Goal: Transaction & Acquisition: Purchase product/service

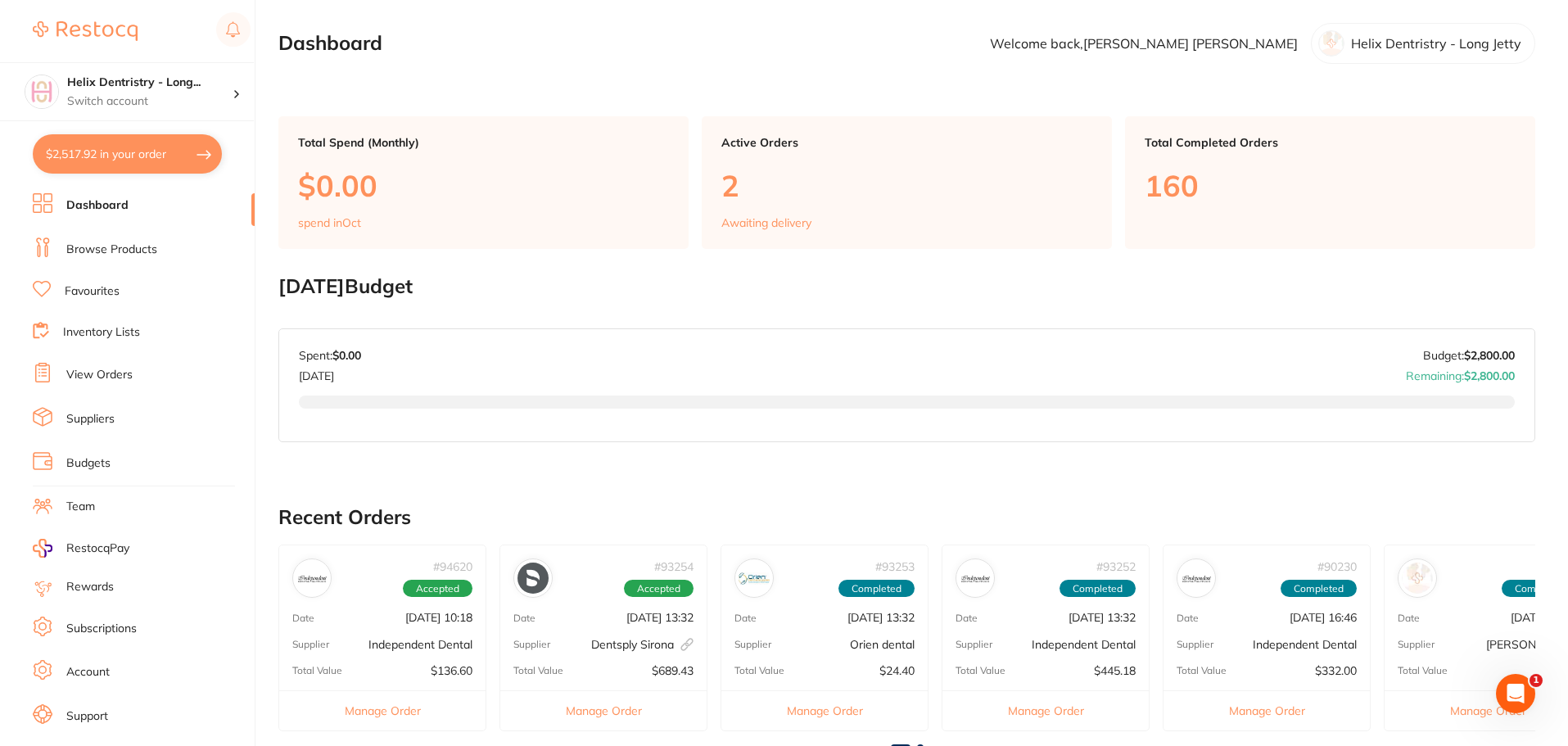
click at [169, 151] on button "$2,517.92 in your order" at bounding box center [127, 154] width 189 height 39
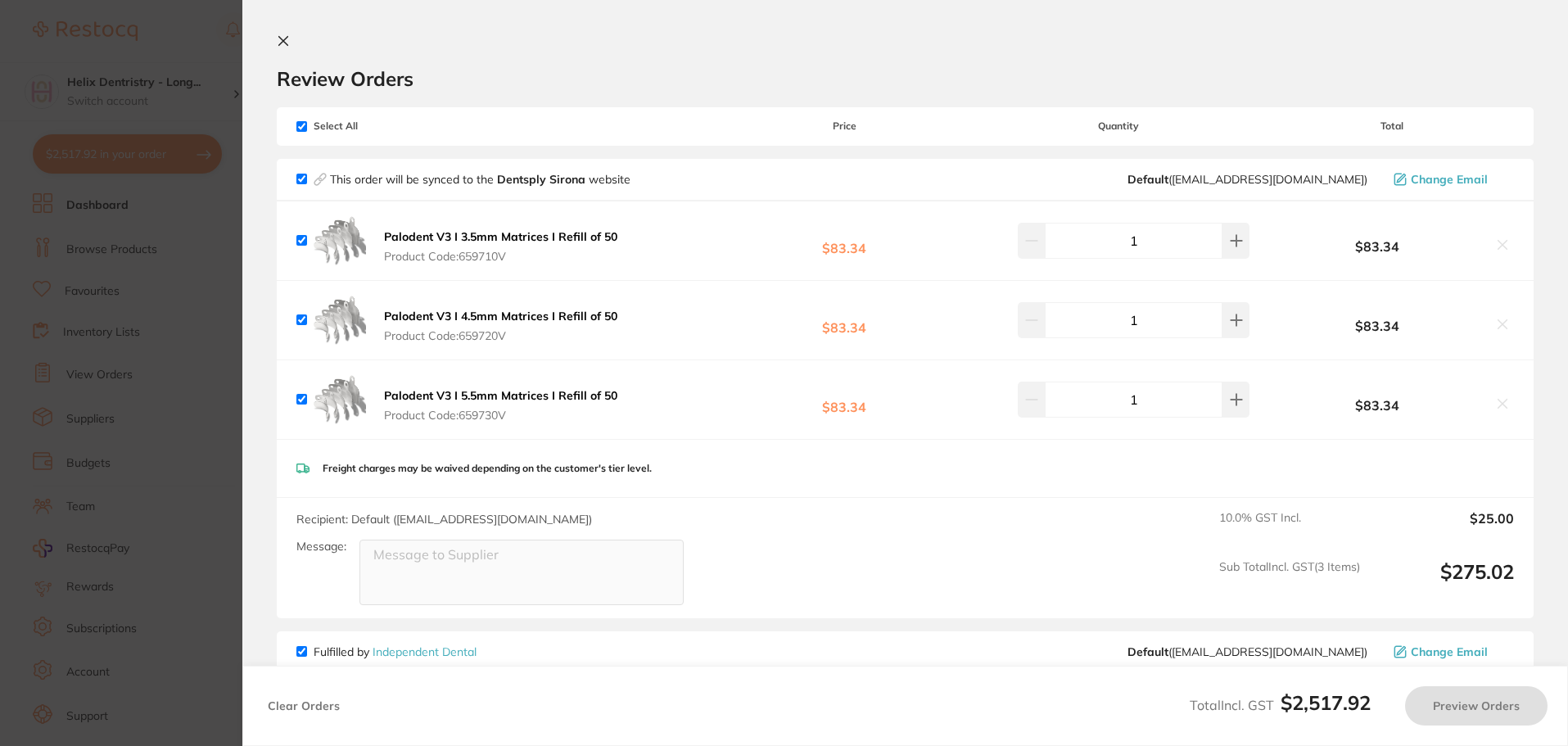
checkbox input "true"
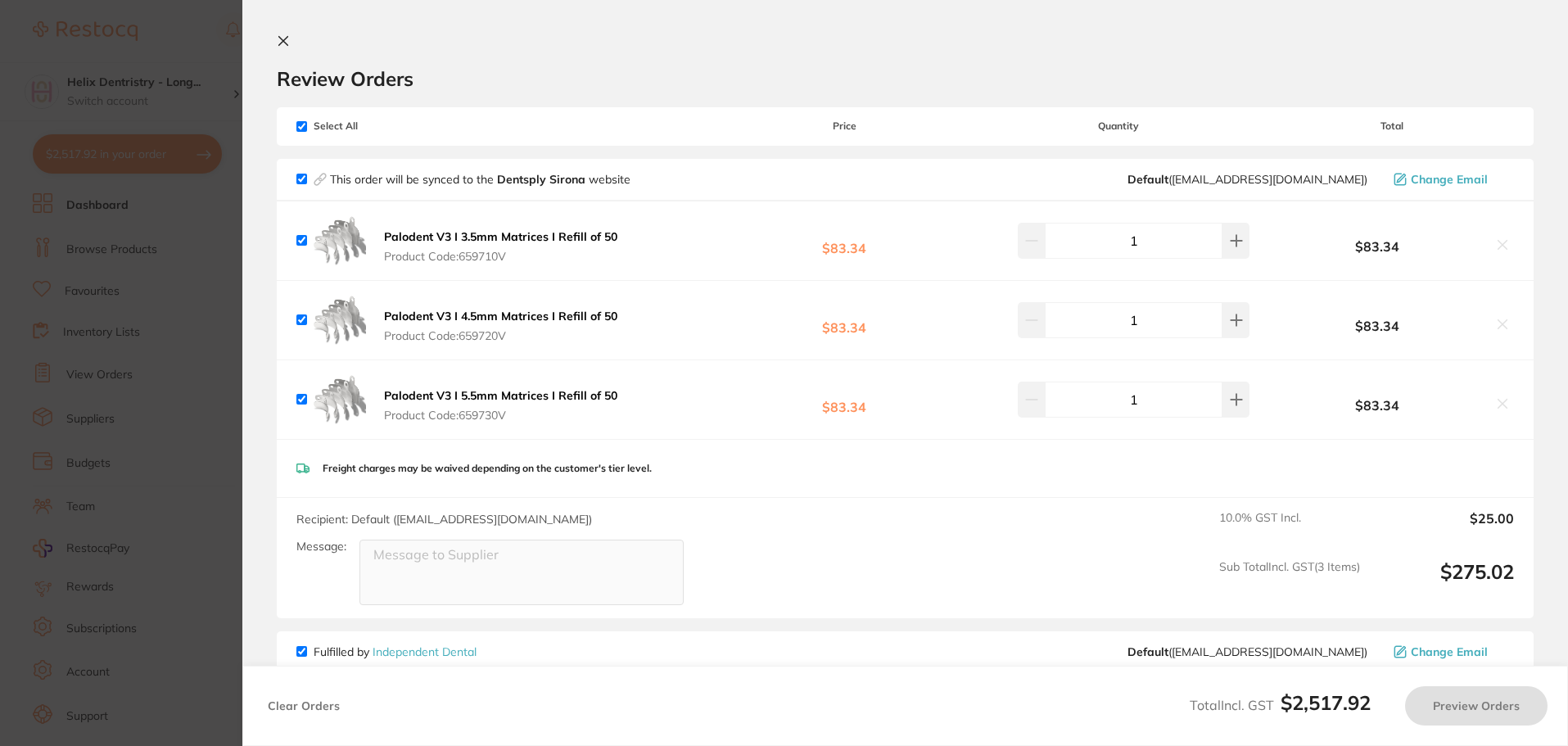
checkbox input "true"
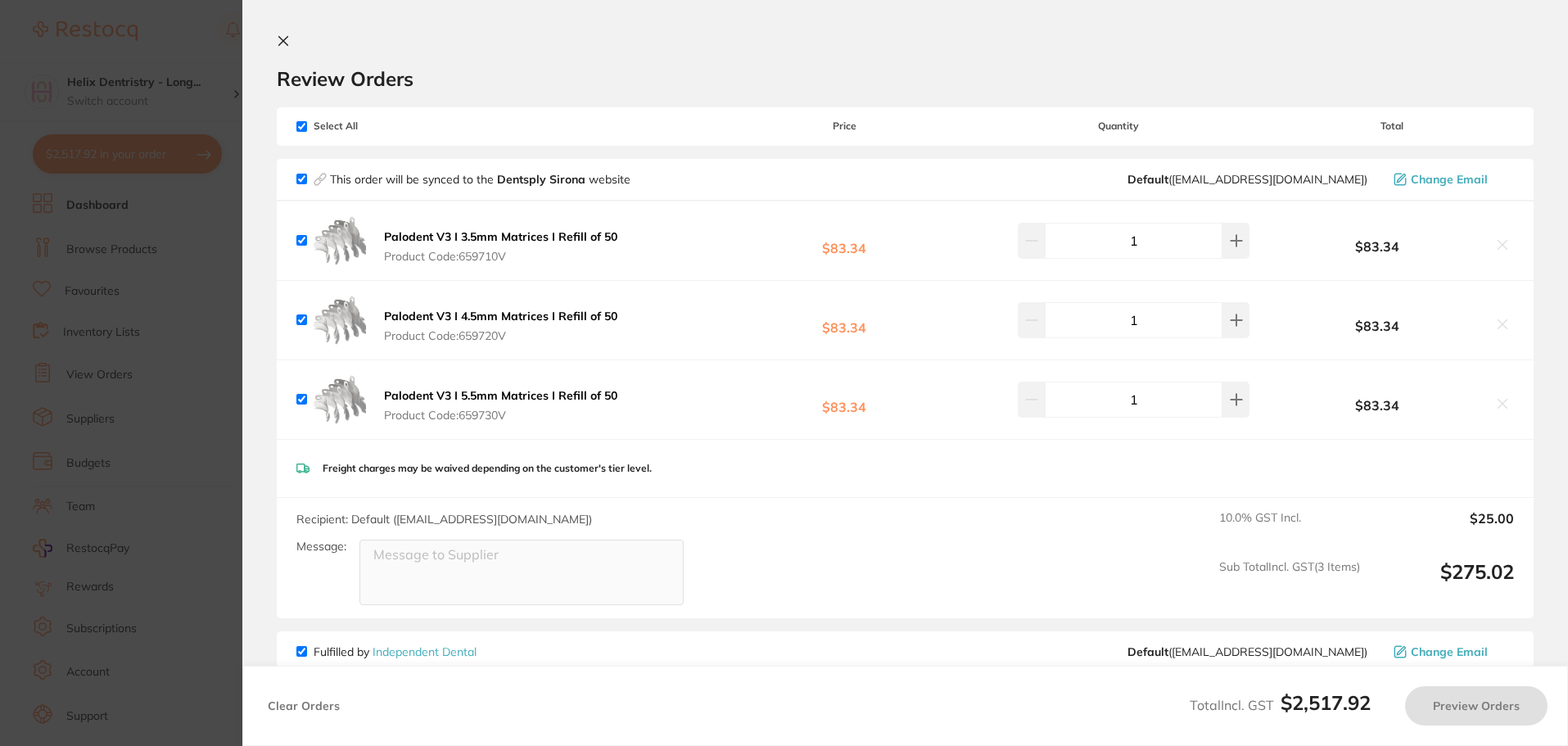
checkbox input "true"
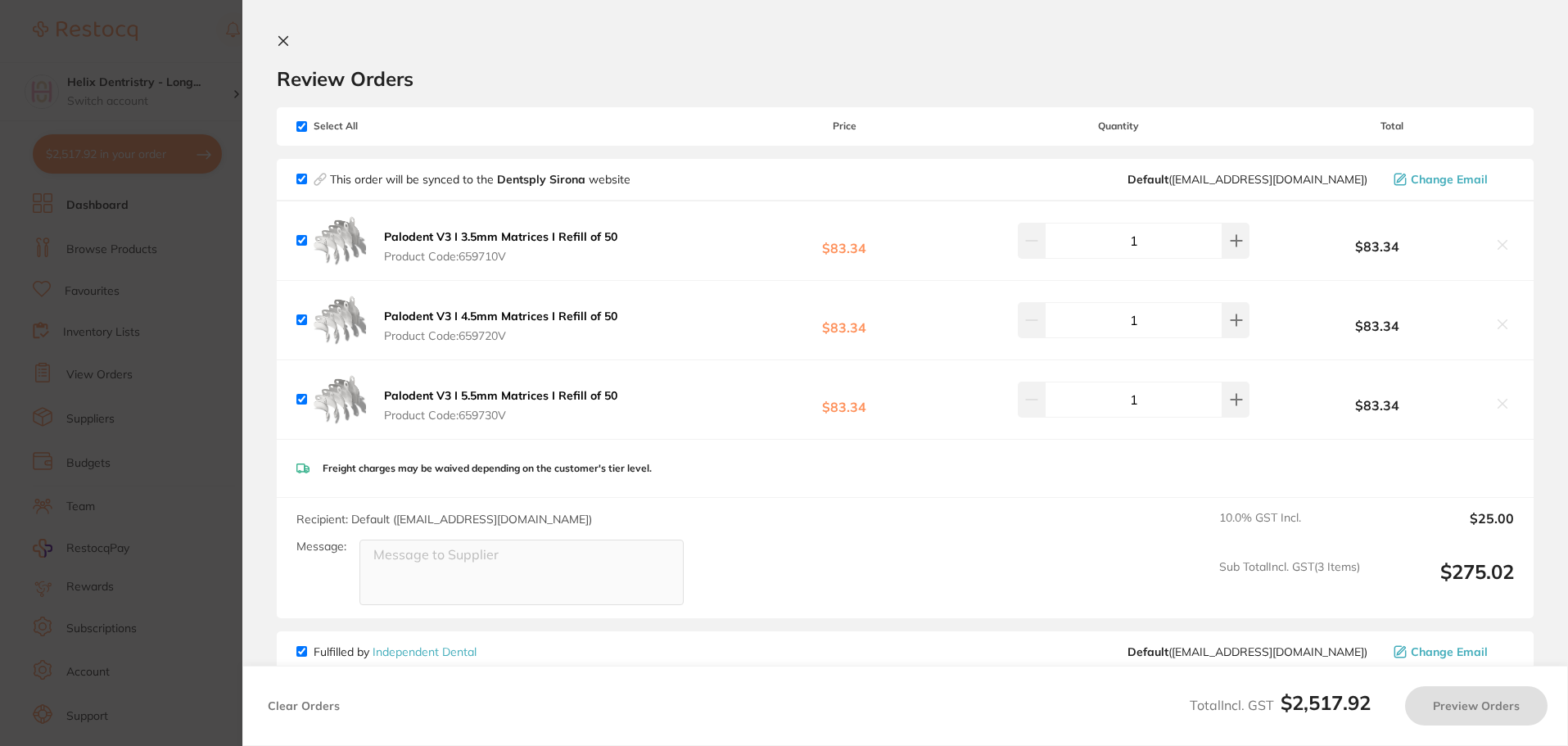
checkbox input "true"
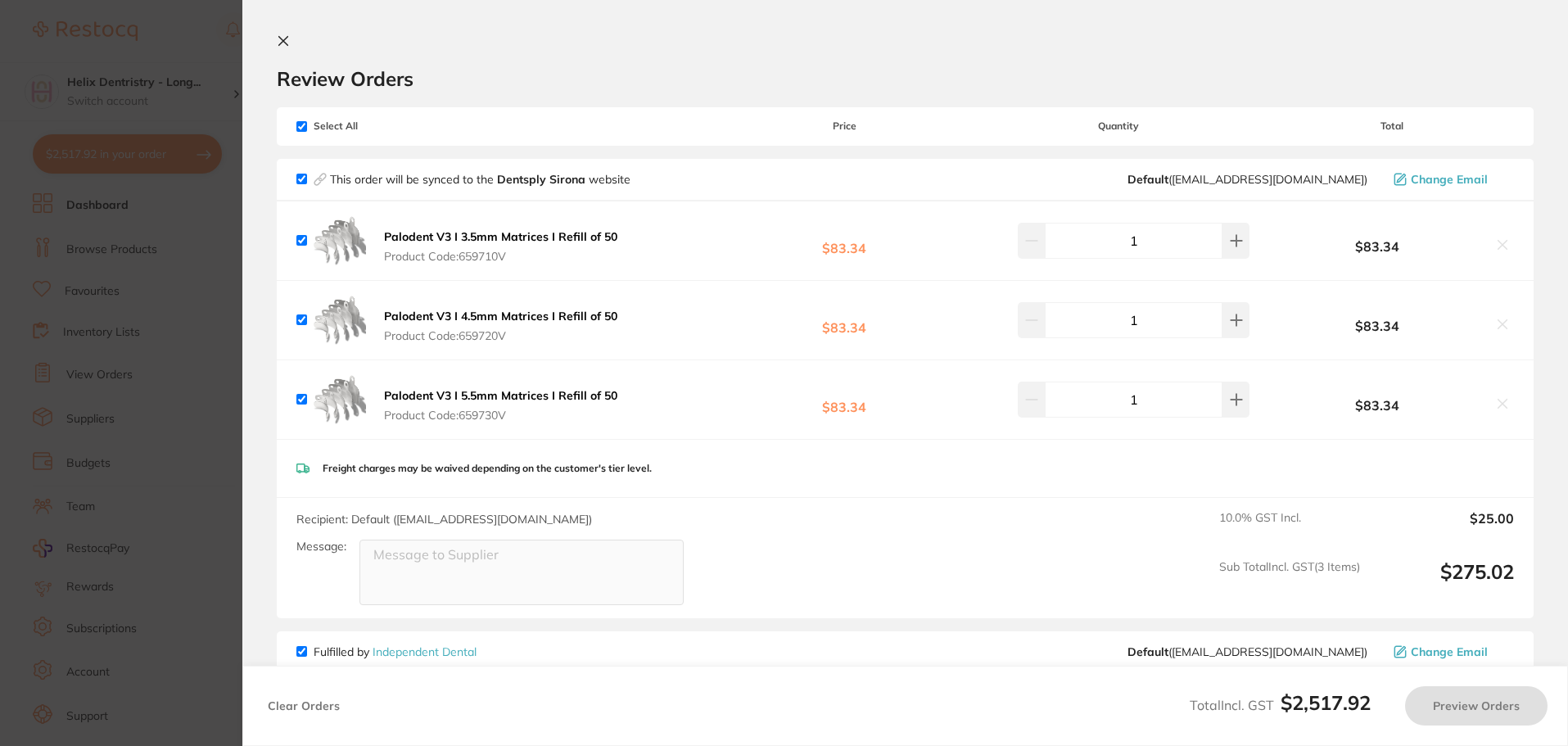
checkbox input "true"
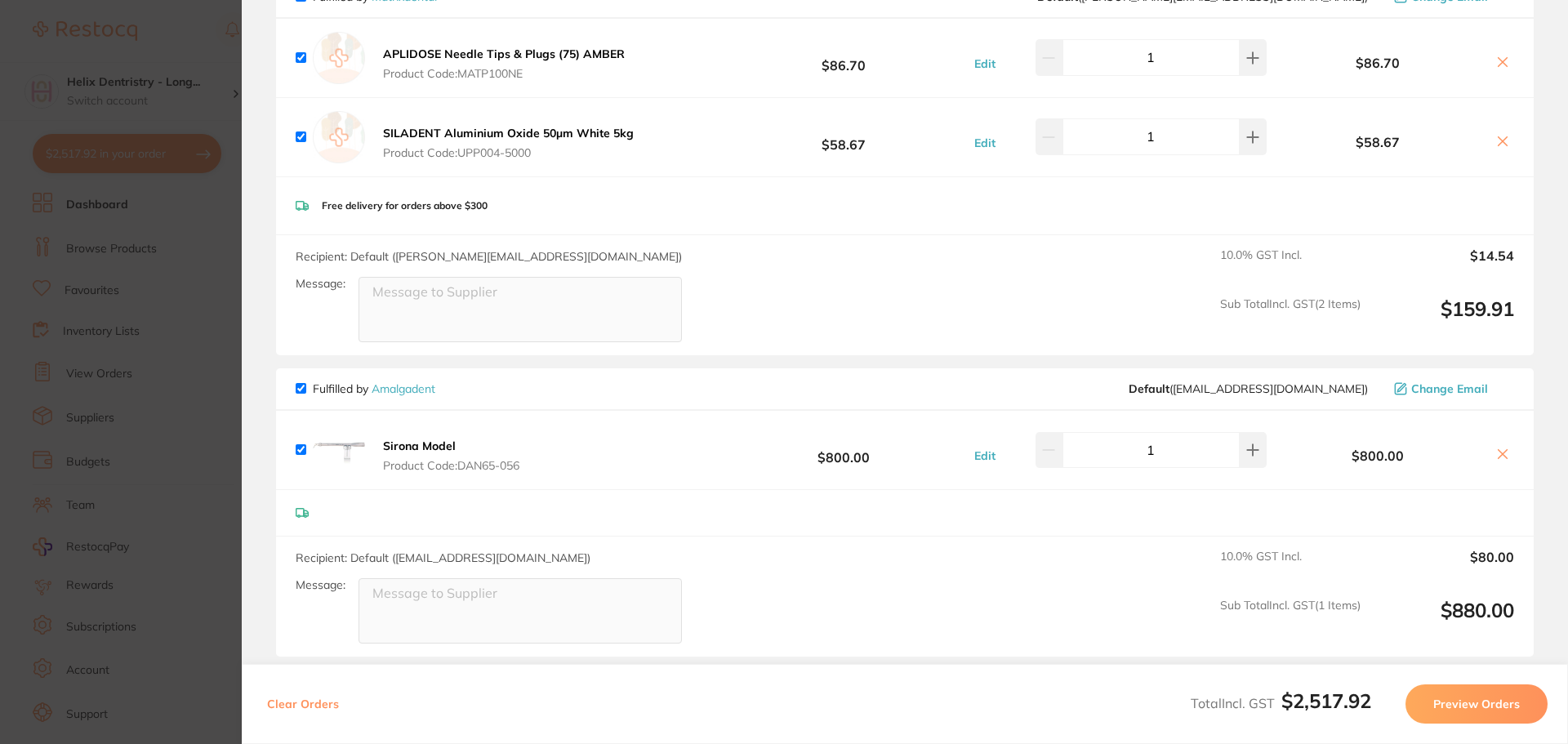
scroll to position [1469, 0]
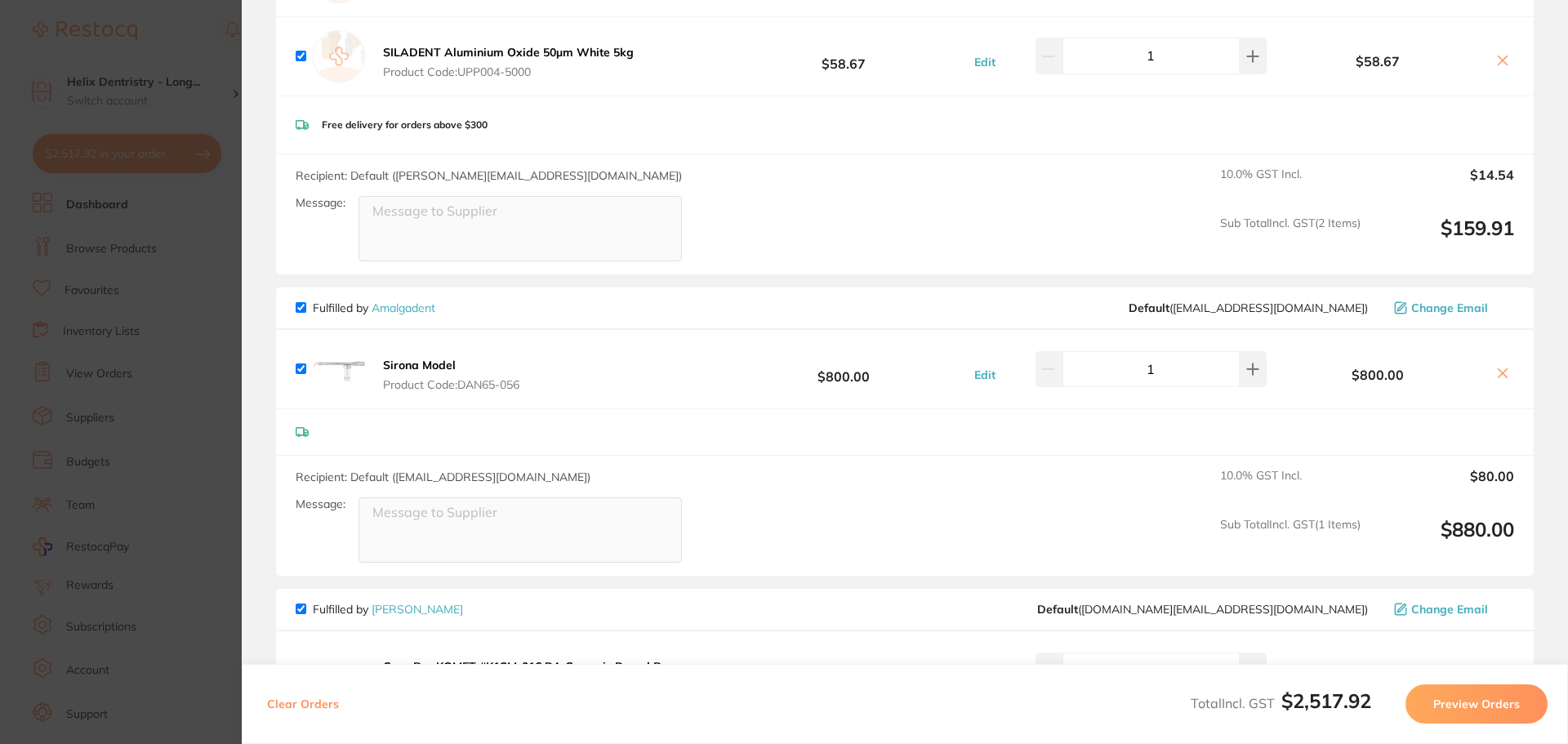
click at [421, 362] on b "Sirona Model" at bounding box center [420, 365] width 73 height 15
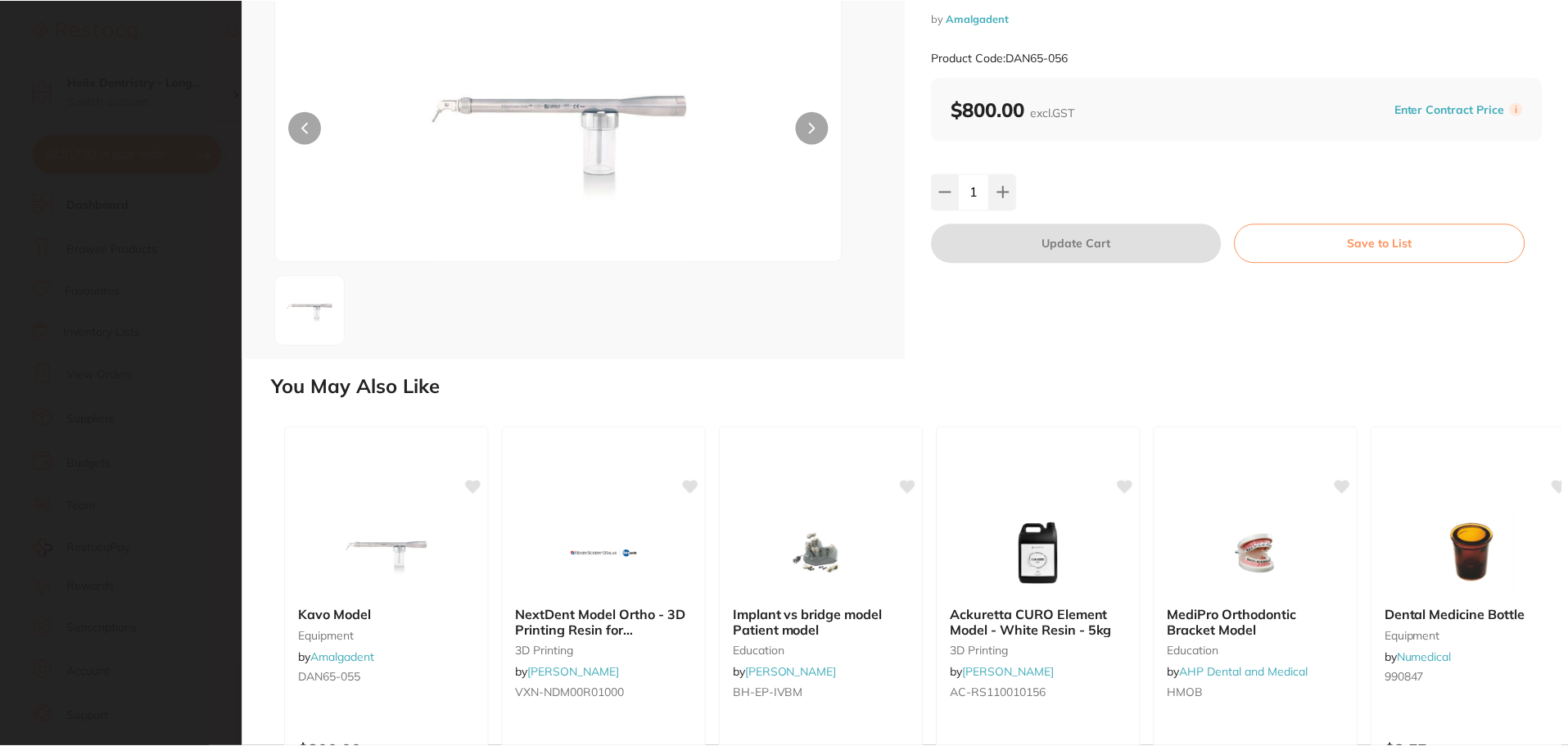
scroll to position [271, 0]
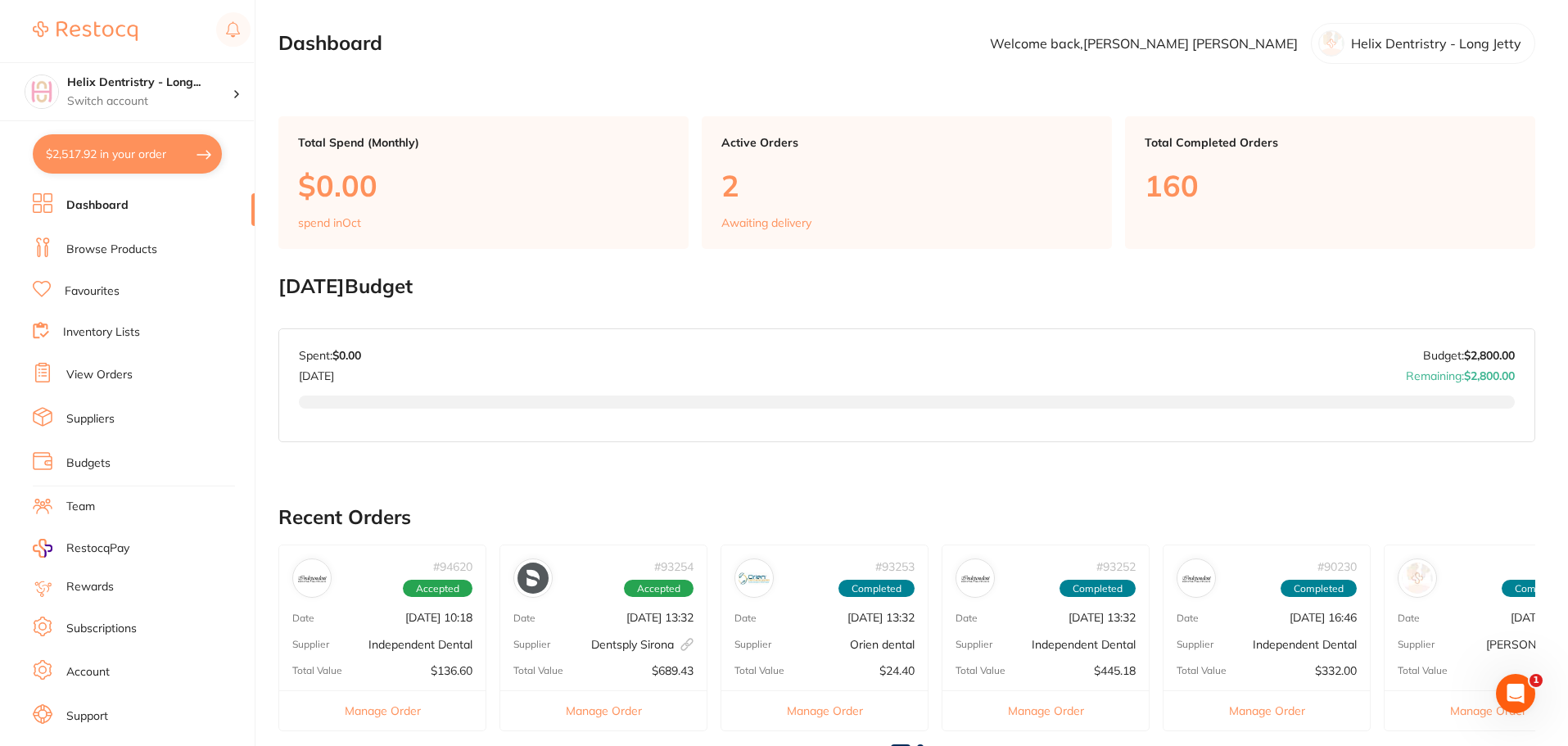
click at [140, 151] on button "$2,517.92 in your order" at bounding box center [127, 154] width 189 height 39
checkbox input "true"
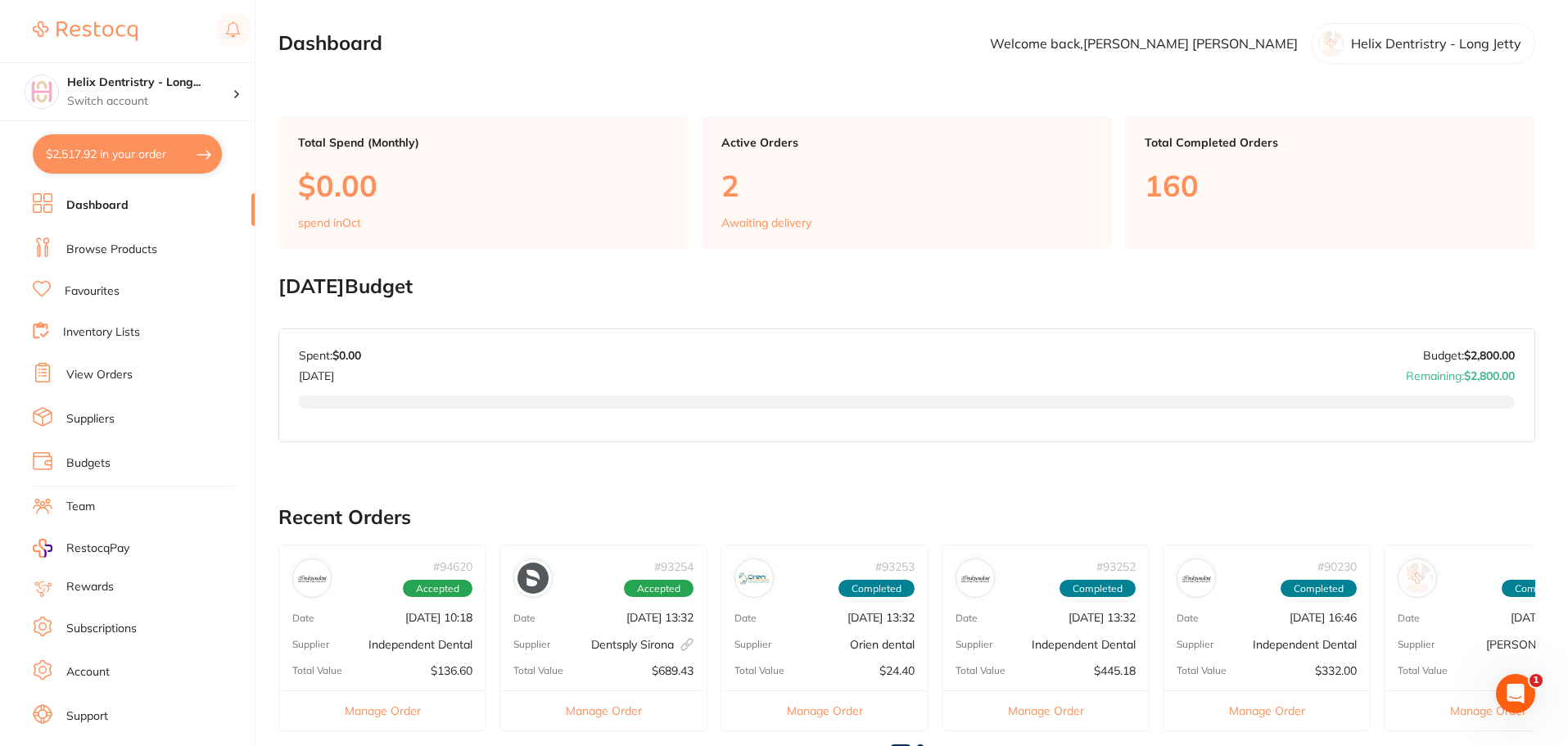
checkbox input "true"
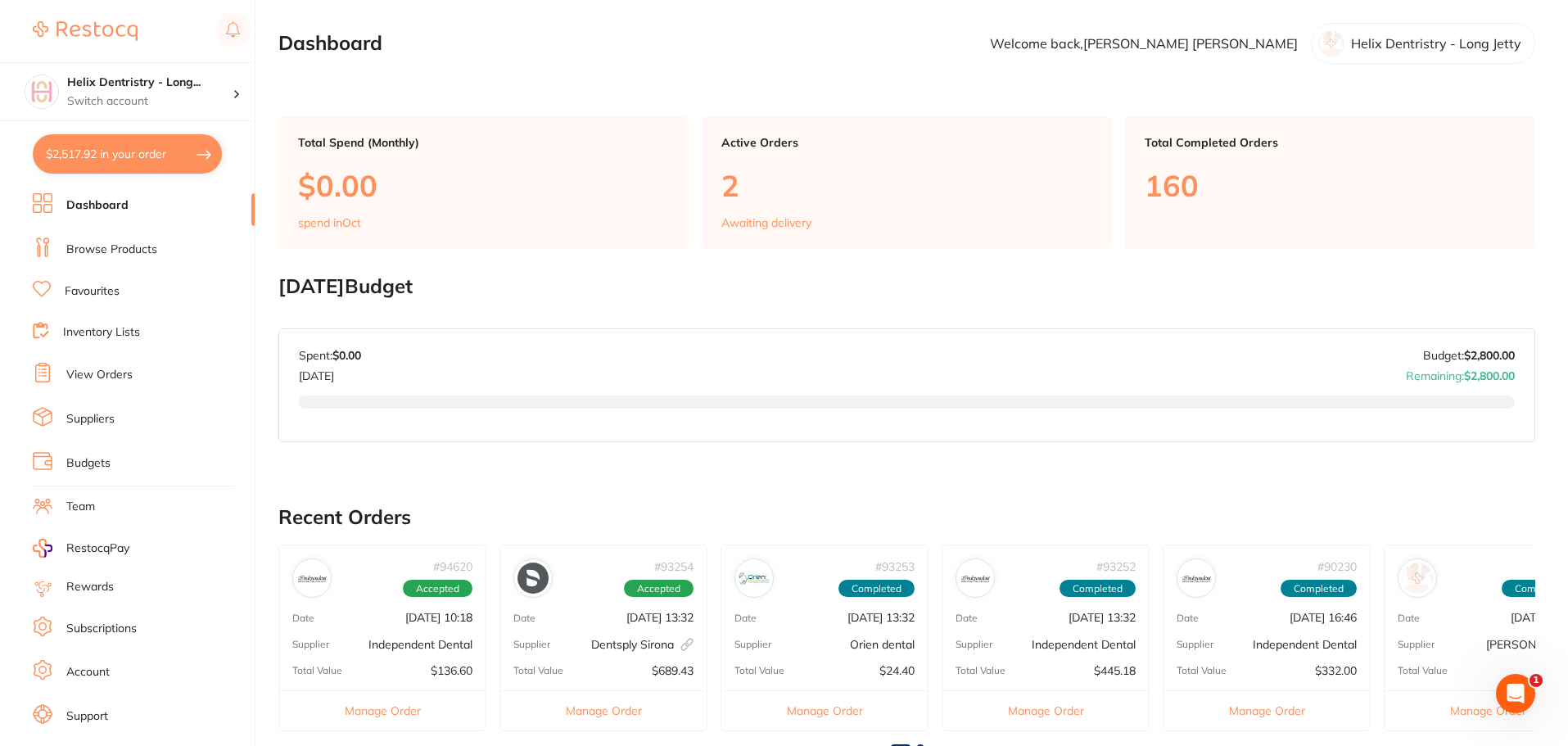
checkbox input "true"
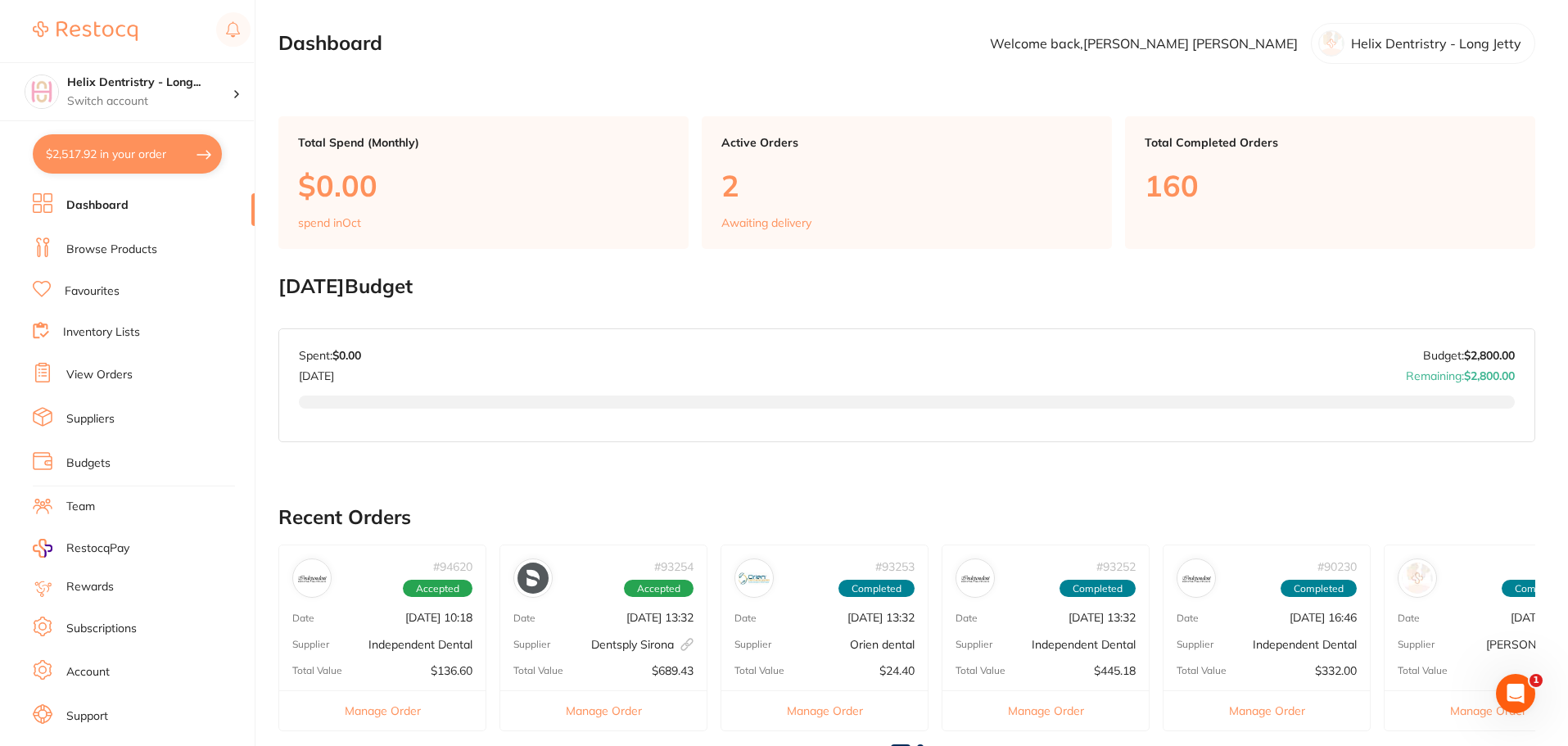
checkbox input "true"
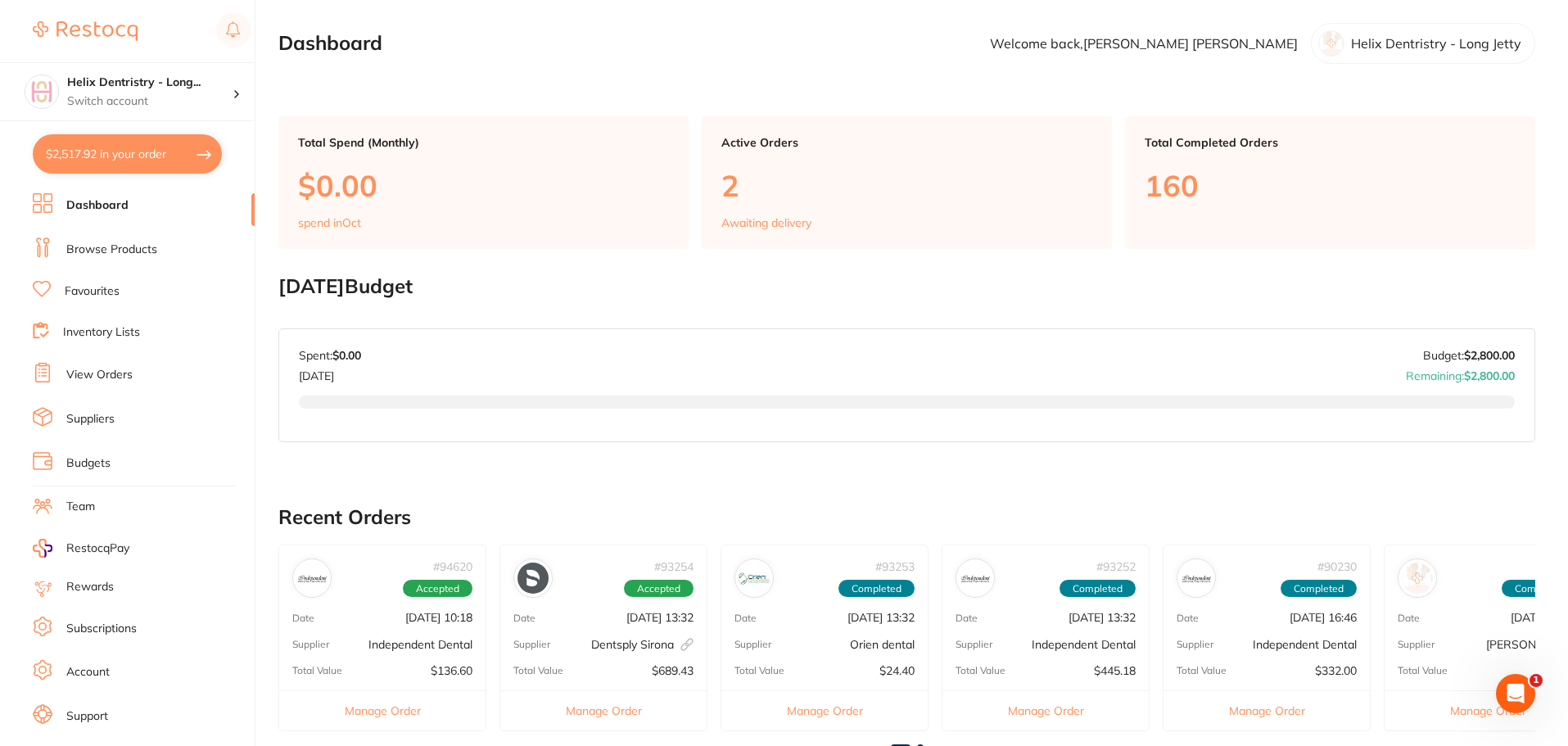
checkbox input "true"
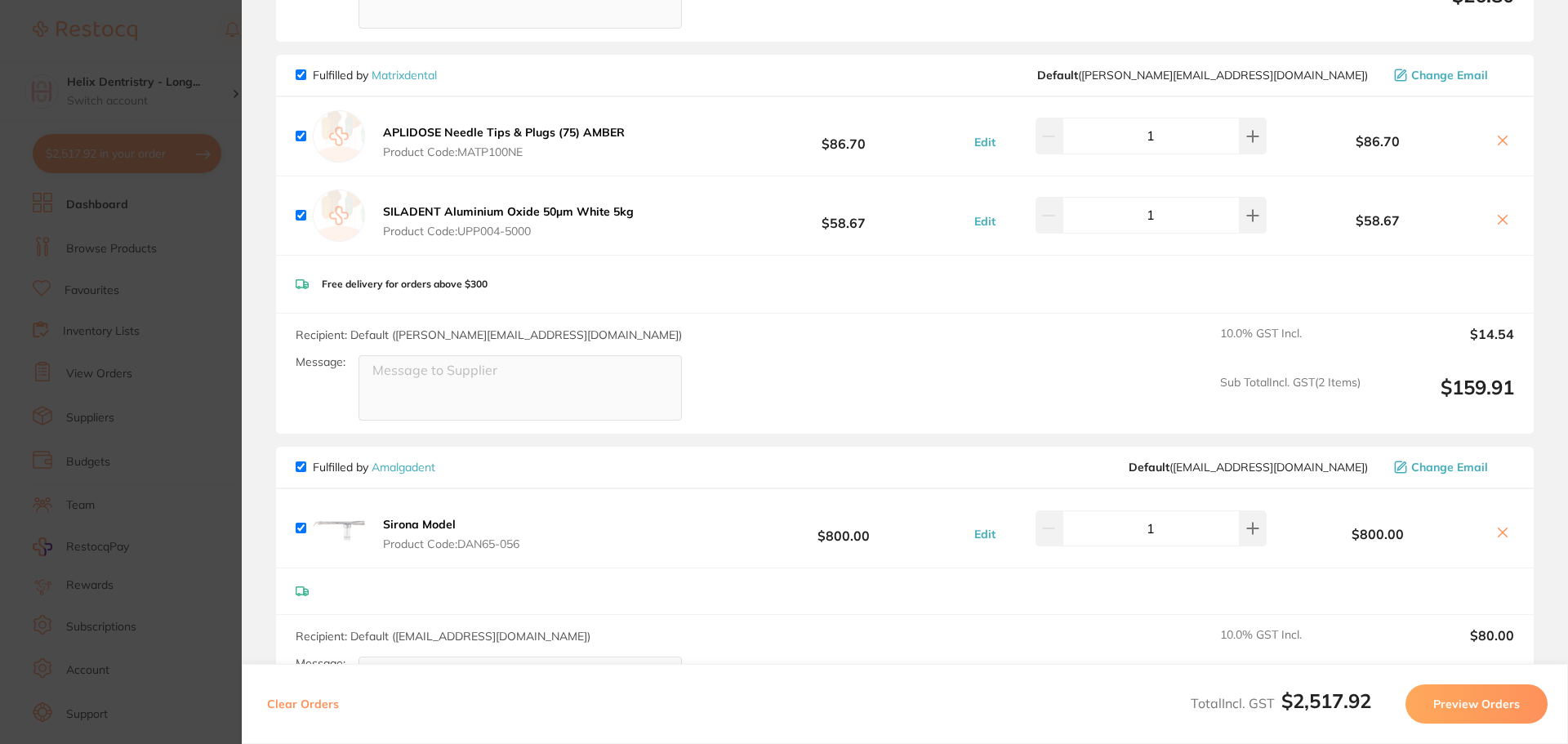
scroll to position [1307, 0]
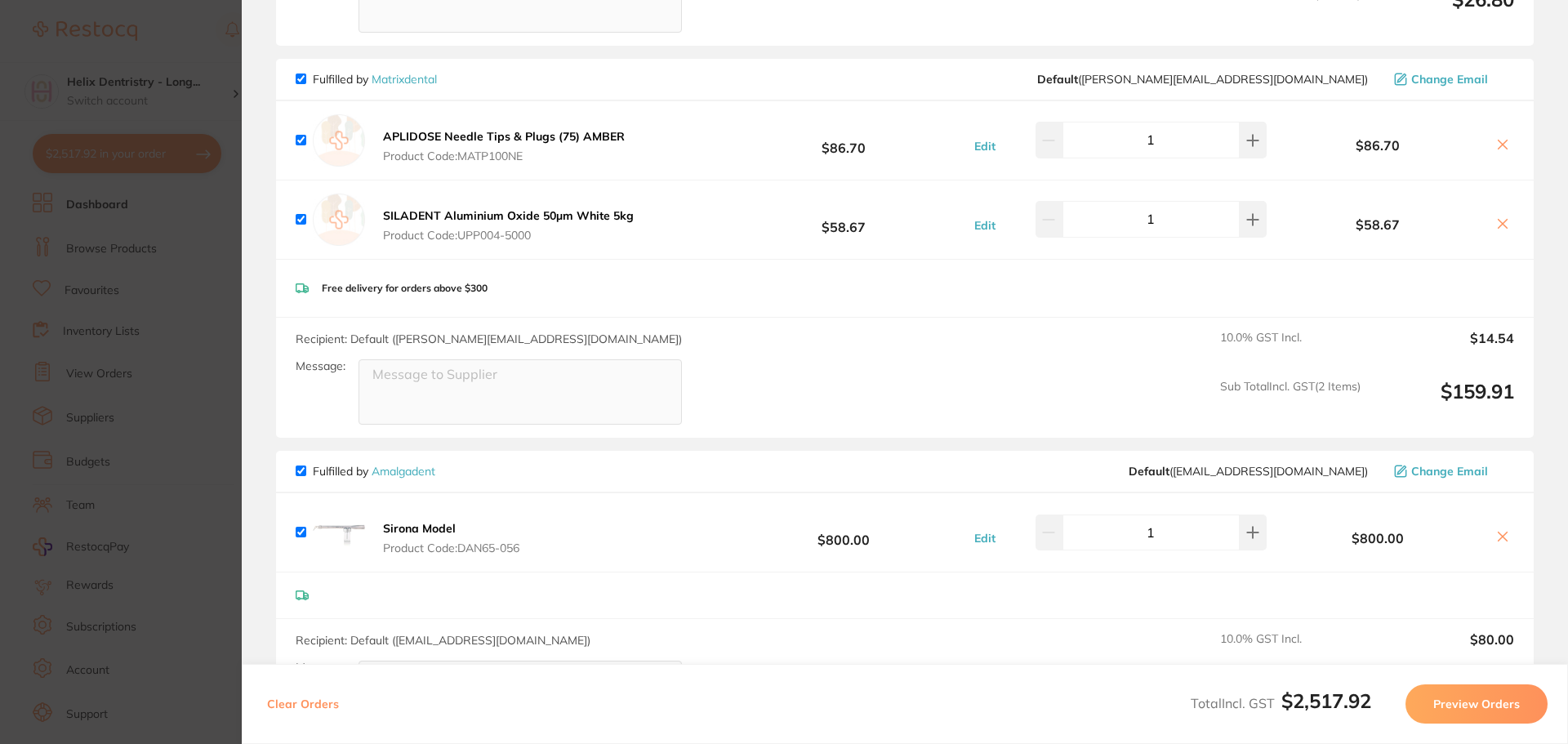
click at [448, 139] on b "APLIDOSE Needle Tips & Plugs (75) AMBER" at bounding box center [504, 136] width 242 height 15
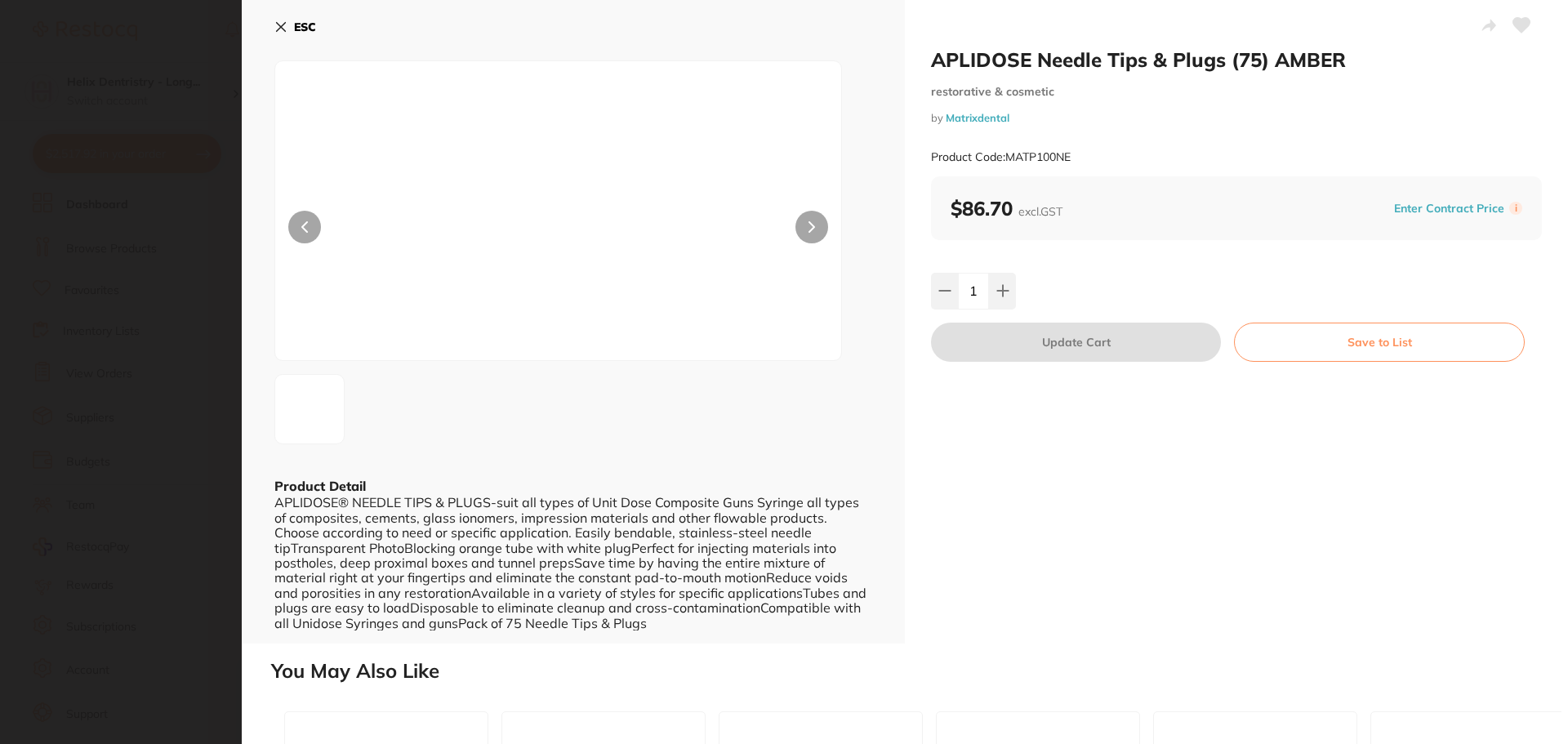
scroll to position [0, 0]
click at [111, 304] on section "APLIDOSE Needle Tips & Plugs (75) AMBER restorative & cosmetic by Matrixdental …" at bounding box center [784, 372] width 1568 height 744
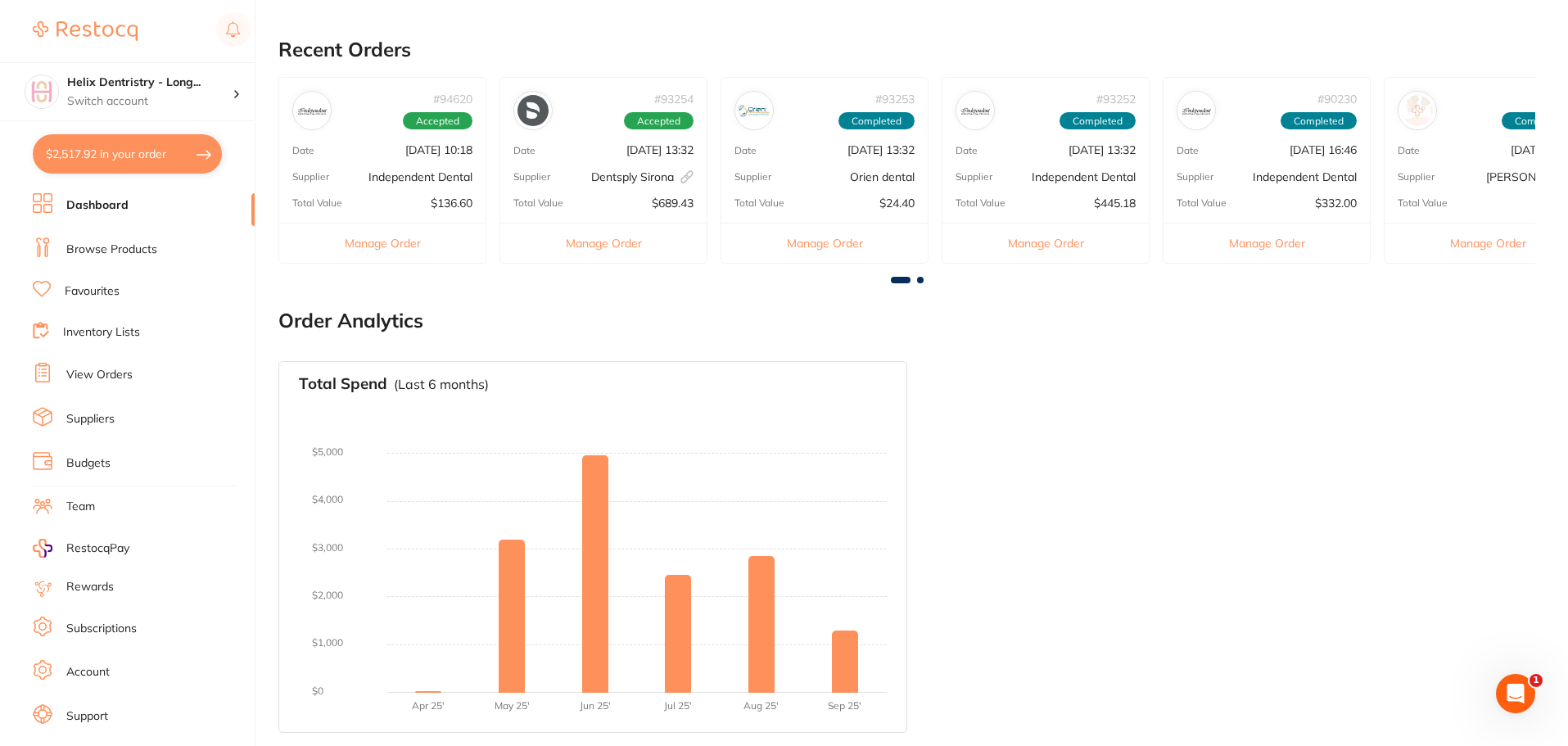
click at [121, 251] on link "Browse Products" at bounding box center [111, 250] width 90 height 17
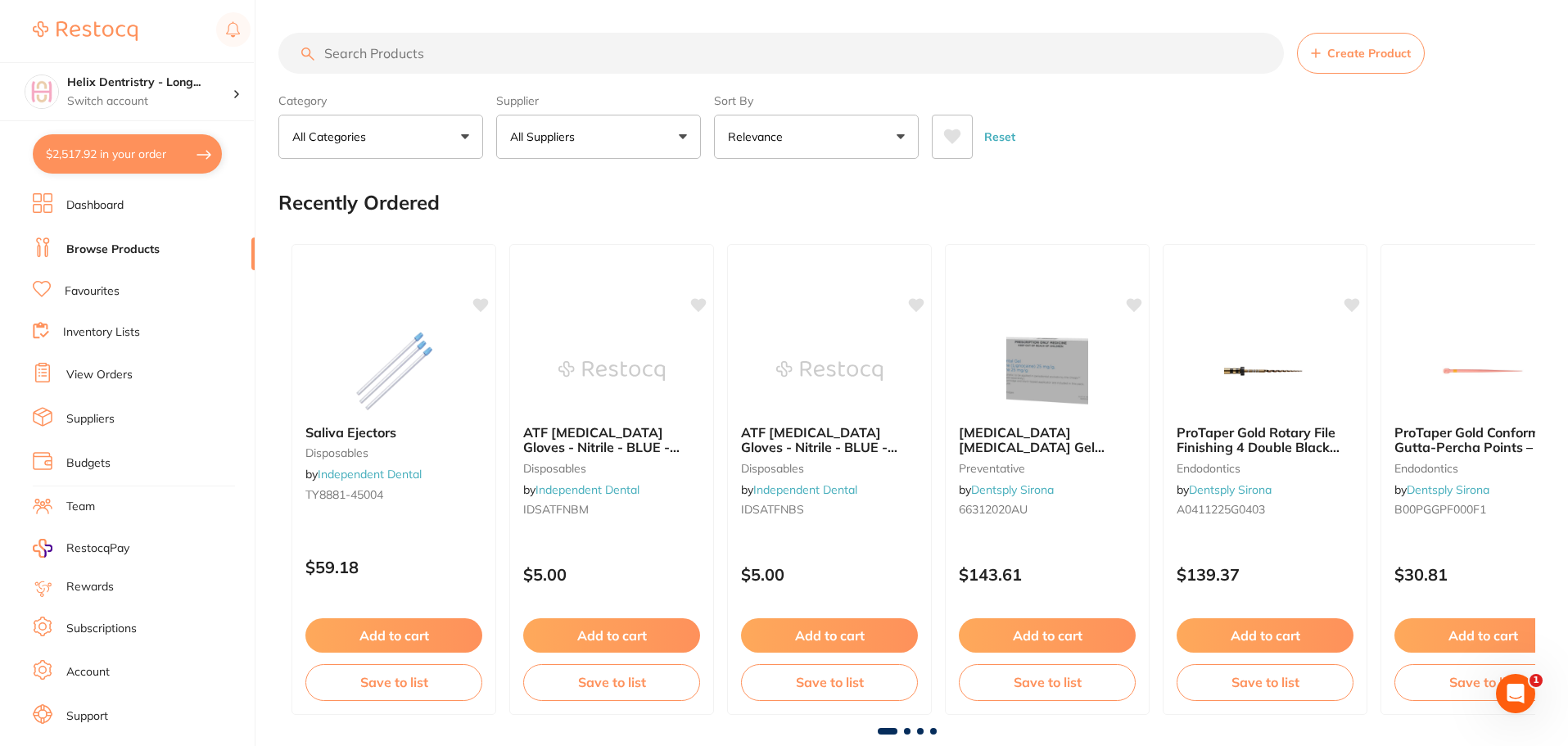
click at [511, 64] on input "search" at bounding box center [781, 53] width 1006 height 41
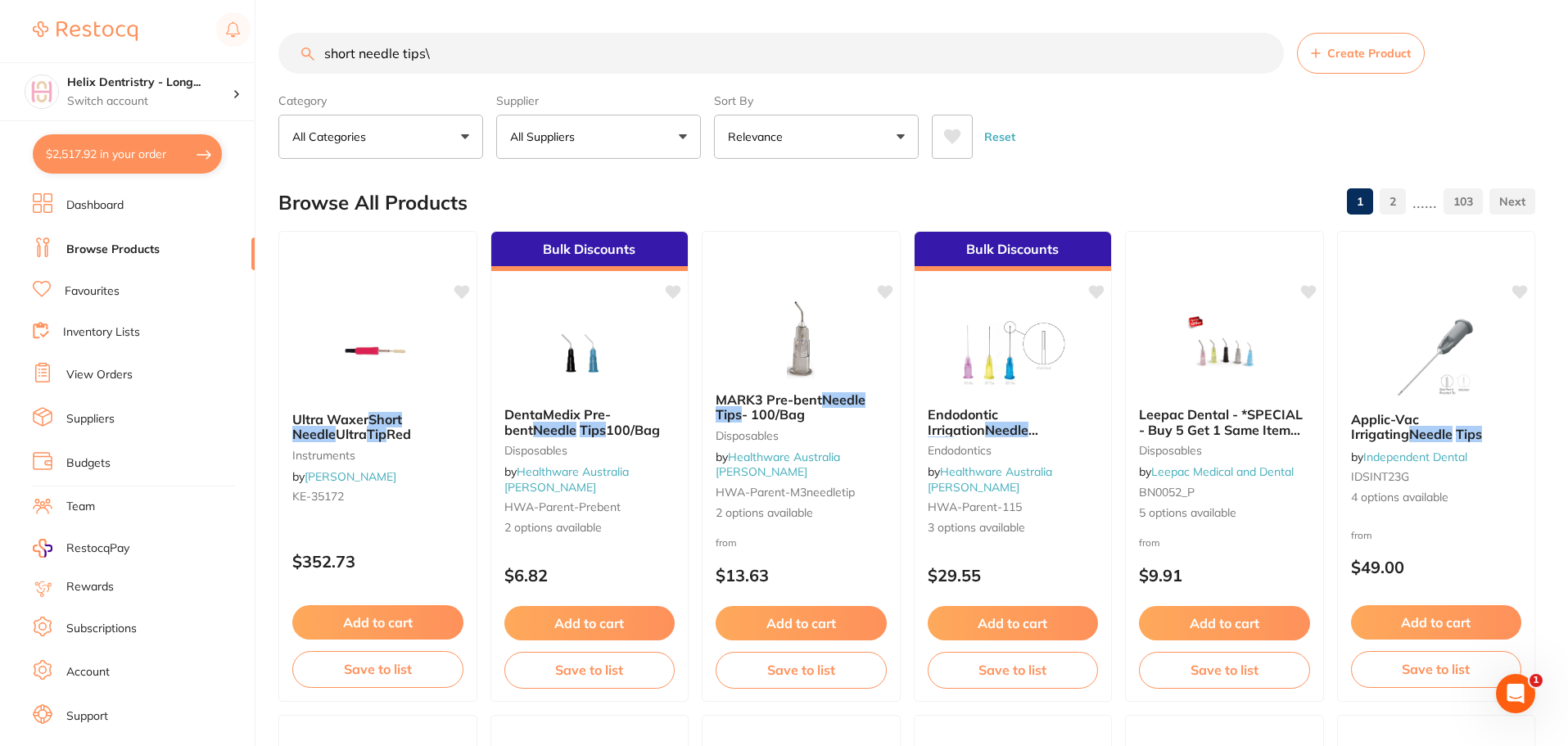
type input "short needle tips"
click at [451, 56] on input "short needle tips" at bounding box center [781, 53] width 1006 height 41
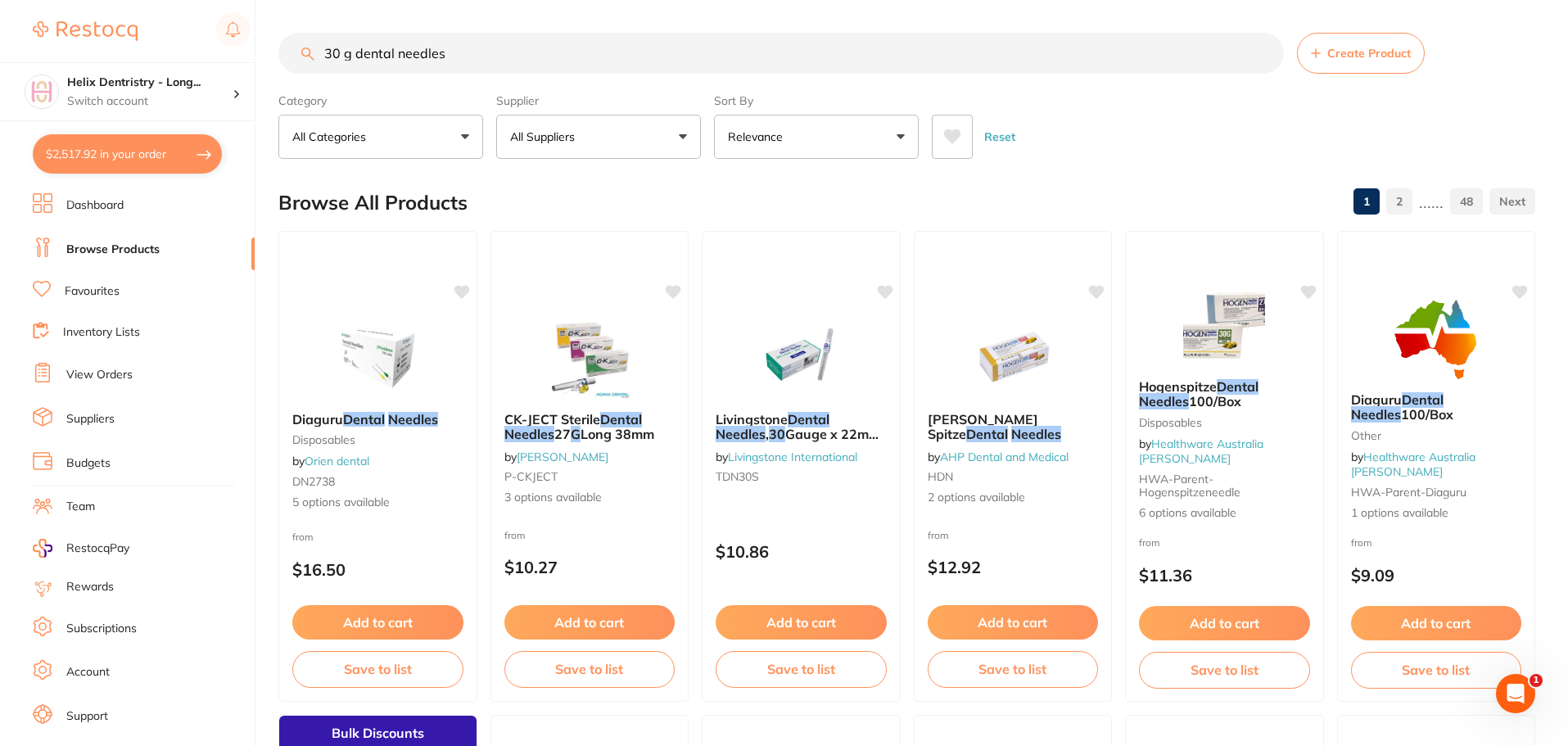
click at [321, 46] on input "30 g dental needles" at bounding box center [781, 53] width 1006 height 41
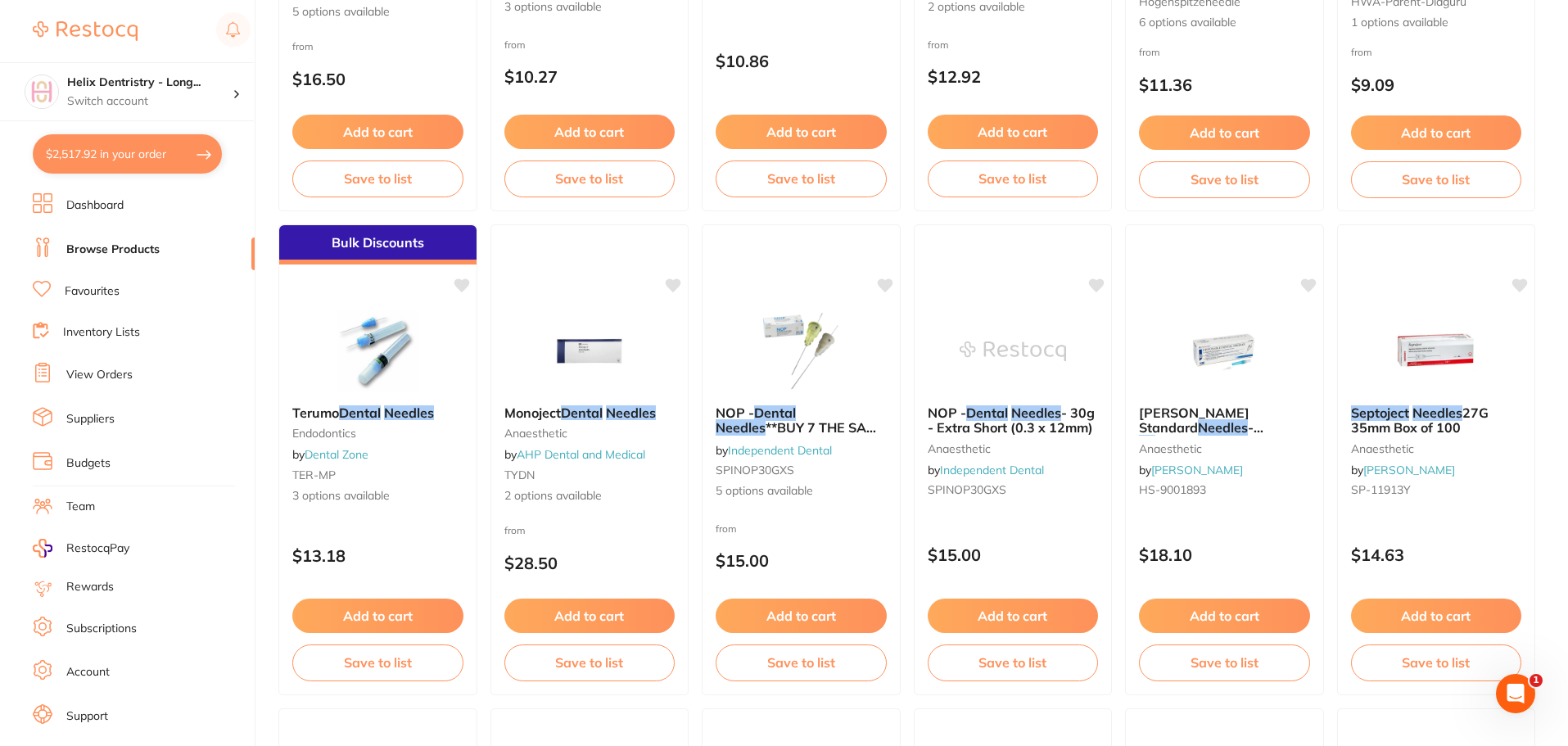
scroll to position [491, 0]
type input "septoject 30 g dental needles"
click at [1443, 412] on em "Needles" at bounding box center [1437, 411] width 51 height 17
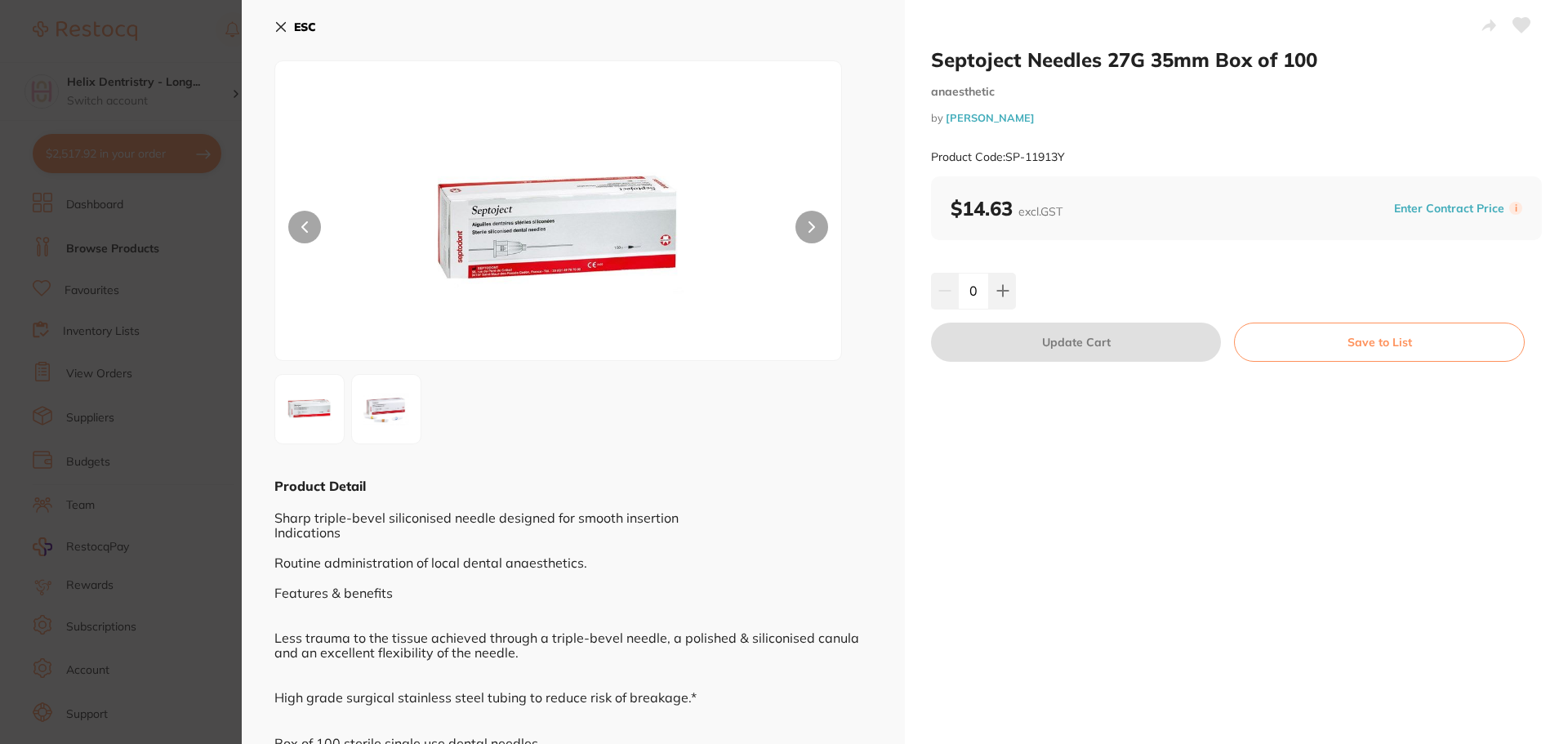
click at [202, 299] on section "Septoject Needles 27G 35mm Box of 100 anaesthetic by [PERSON_NAME] Product Code…" at bounding box center [784, 372] width 1568 height 744
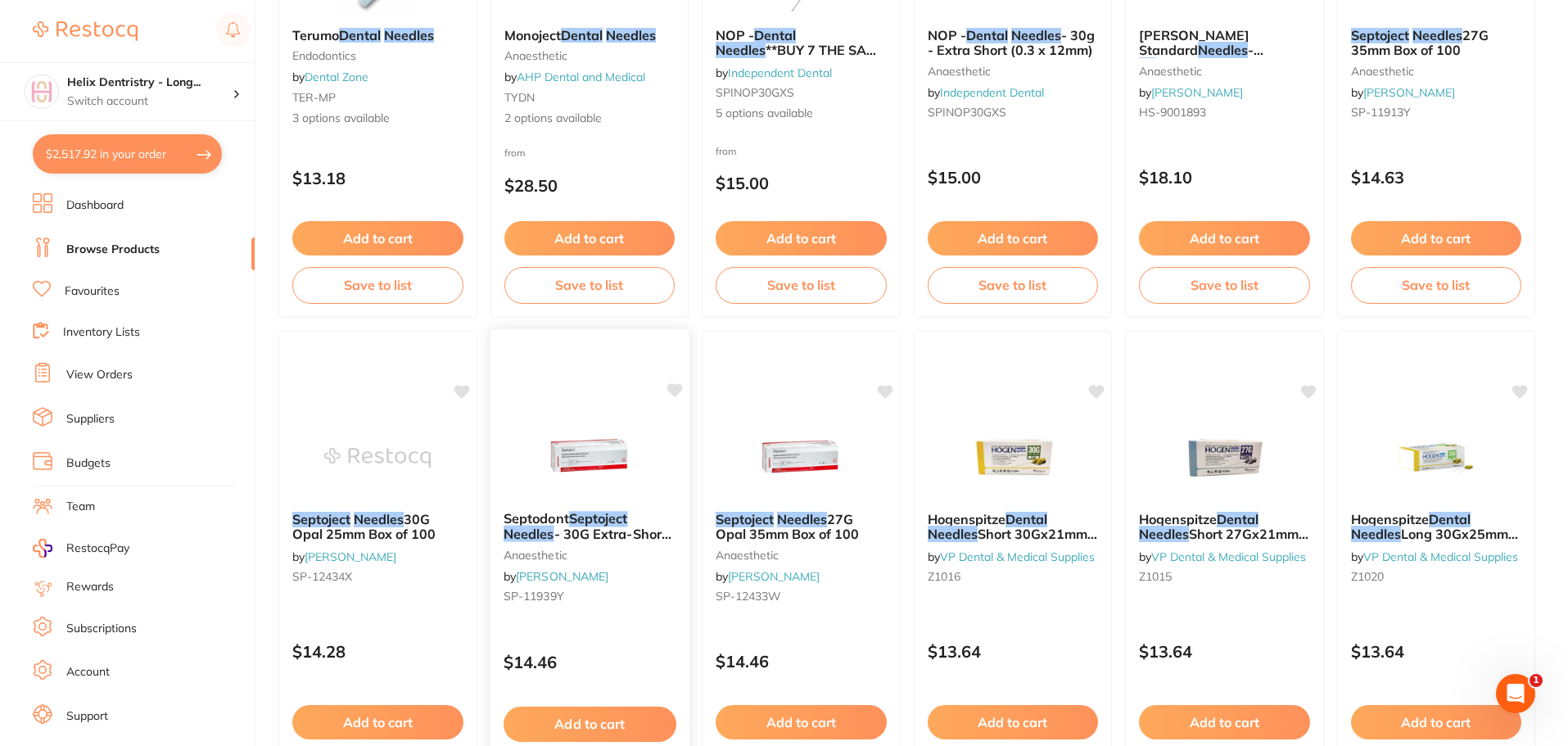
scroll to position [900, 0]
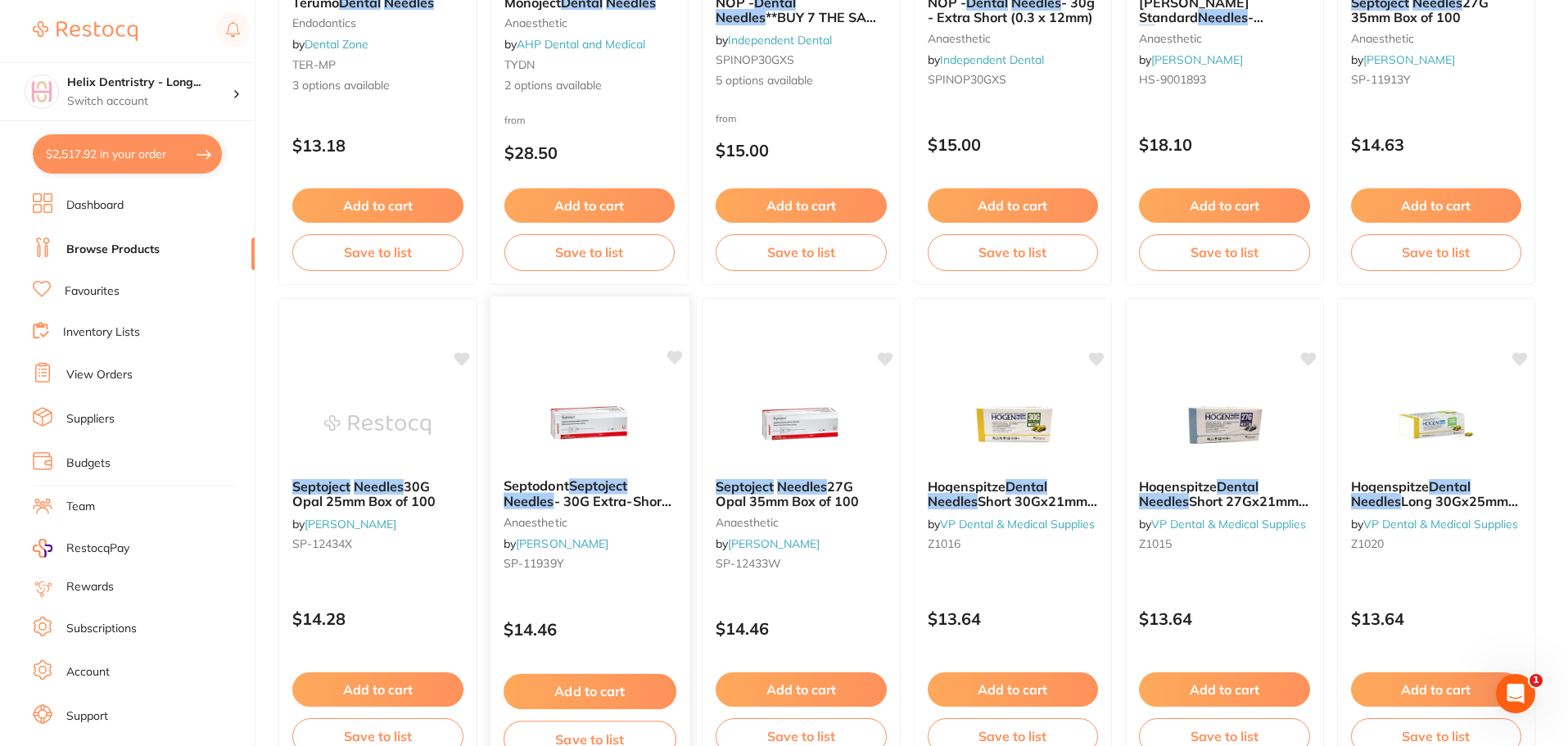
click at [615, 489] on em "Septoject" at bounding box center [598, 486] width 59 height 17
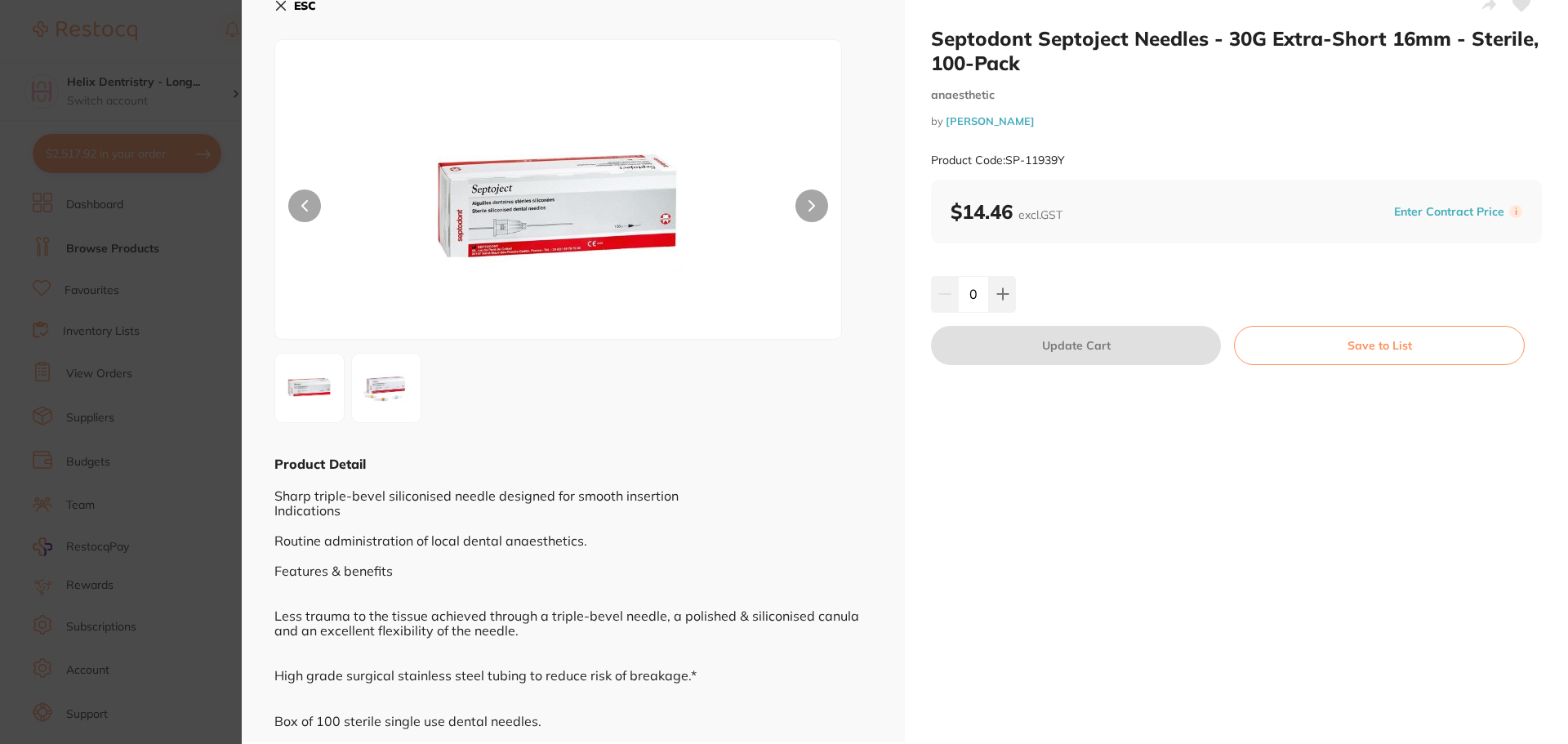
scroll to position [31, 0]
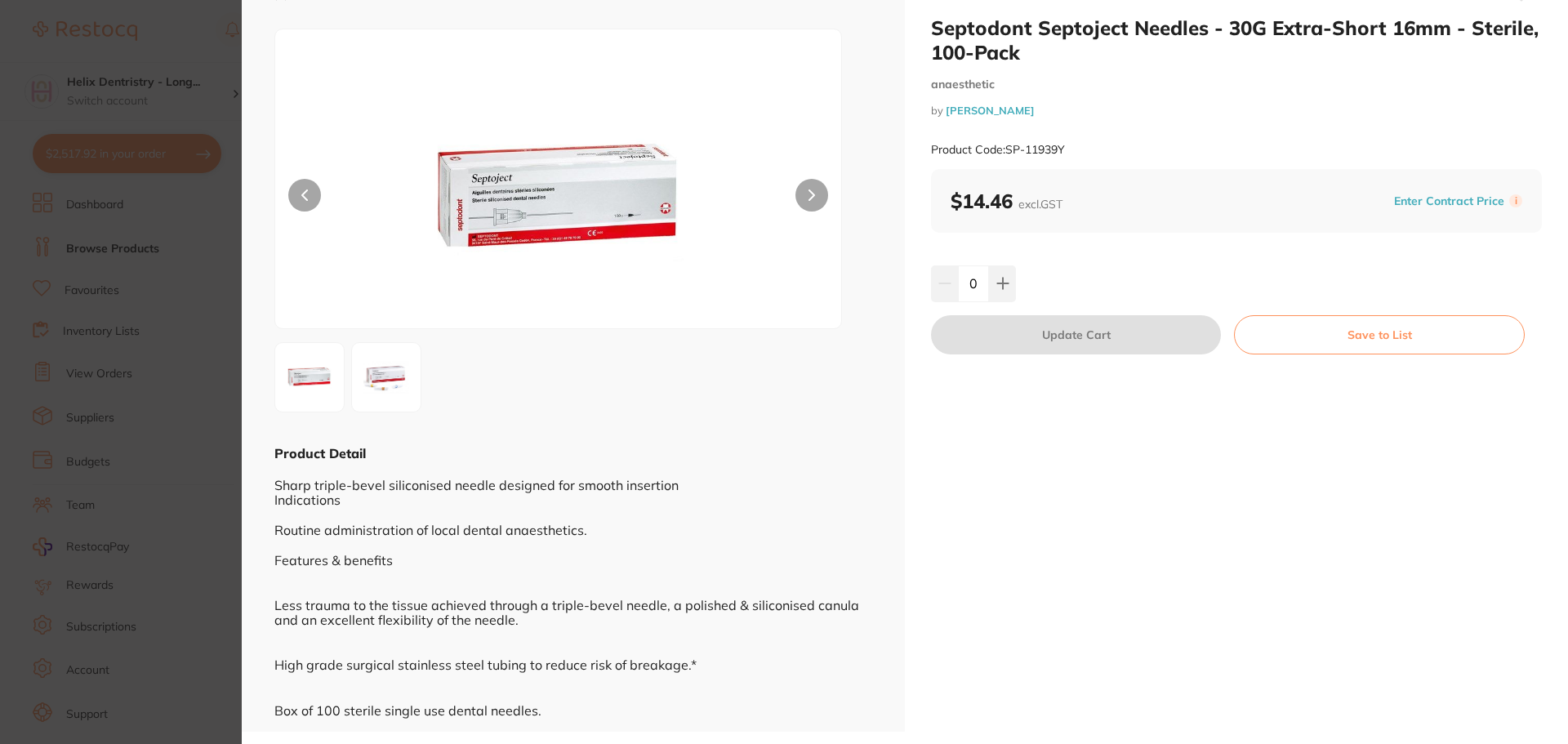
click at [626, 214] on img at bounding box center [559, 199] width 340 height 258
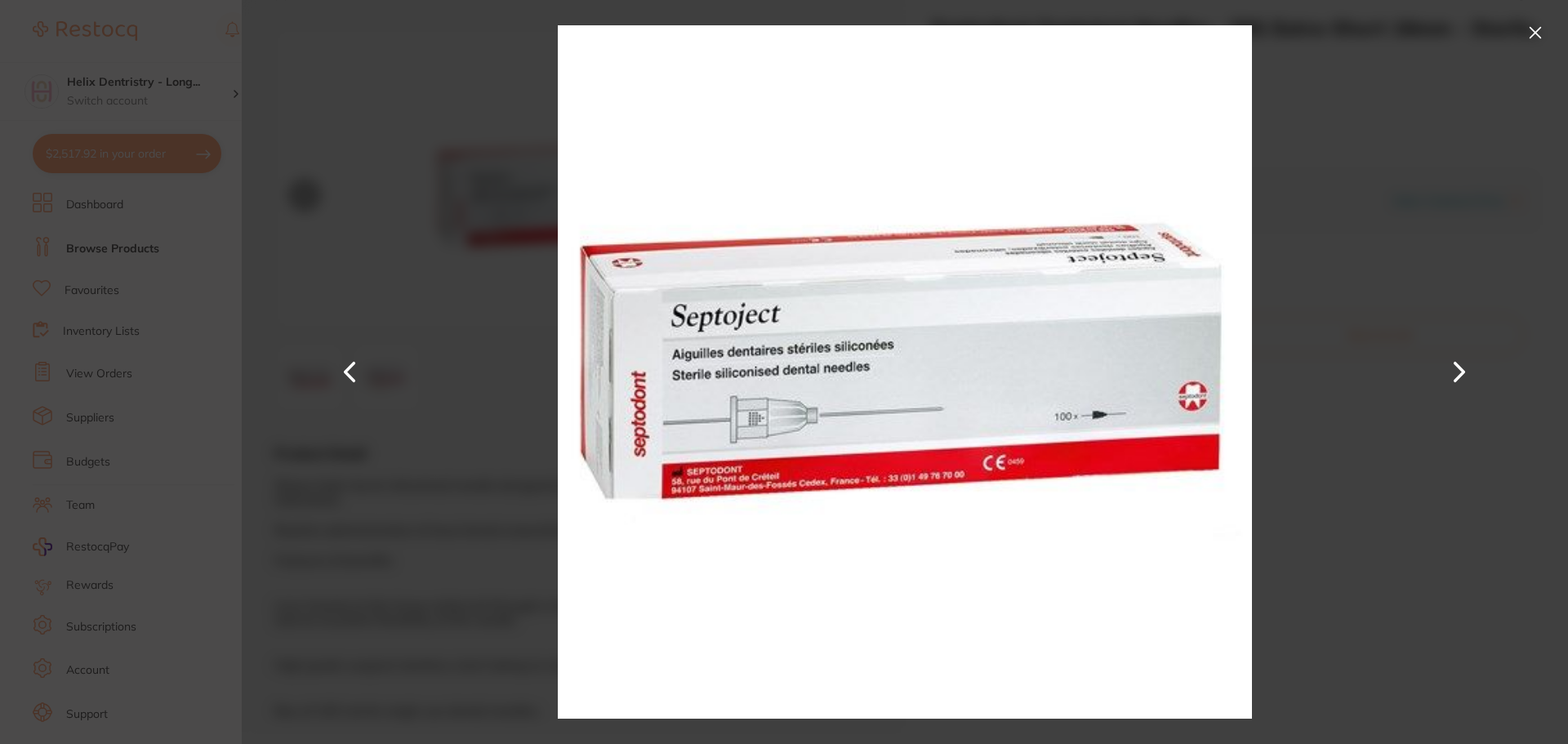
click at [126, 269] on section "Septodont Septoject Needles - 30G Extra-Short 16mm - Sterile, 100-Pack anaesthe…" at bounding box center [784, 372] width 1568 height 744
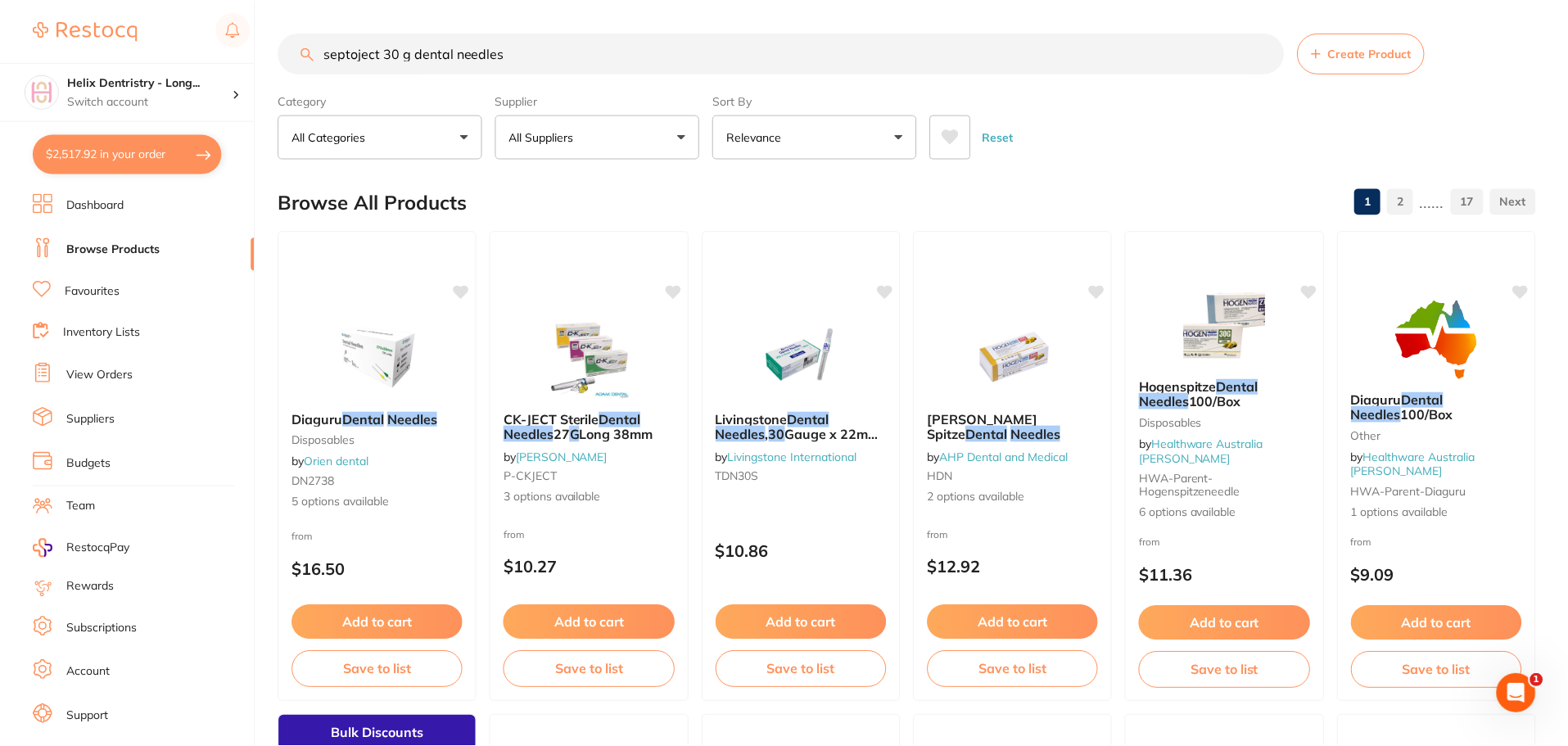
scroll to position [900, 0]
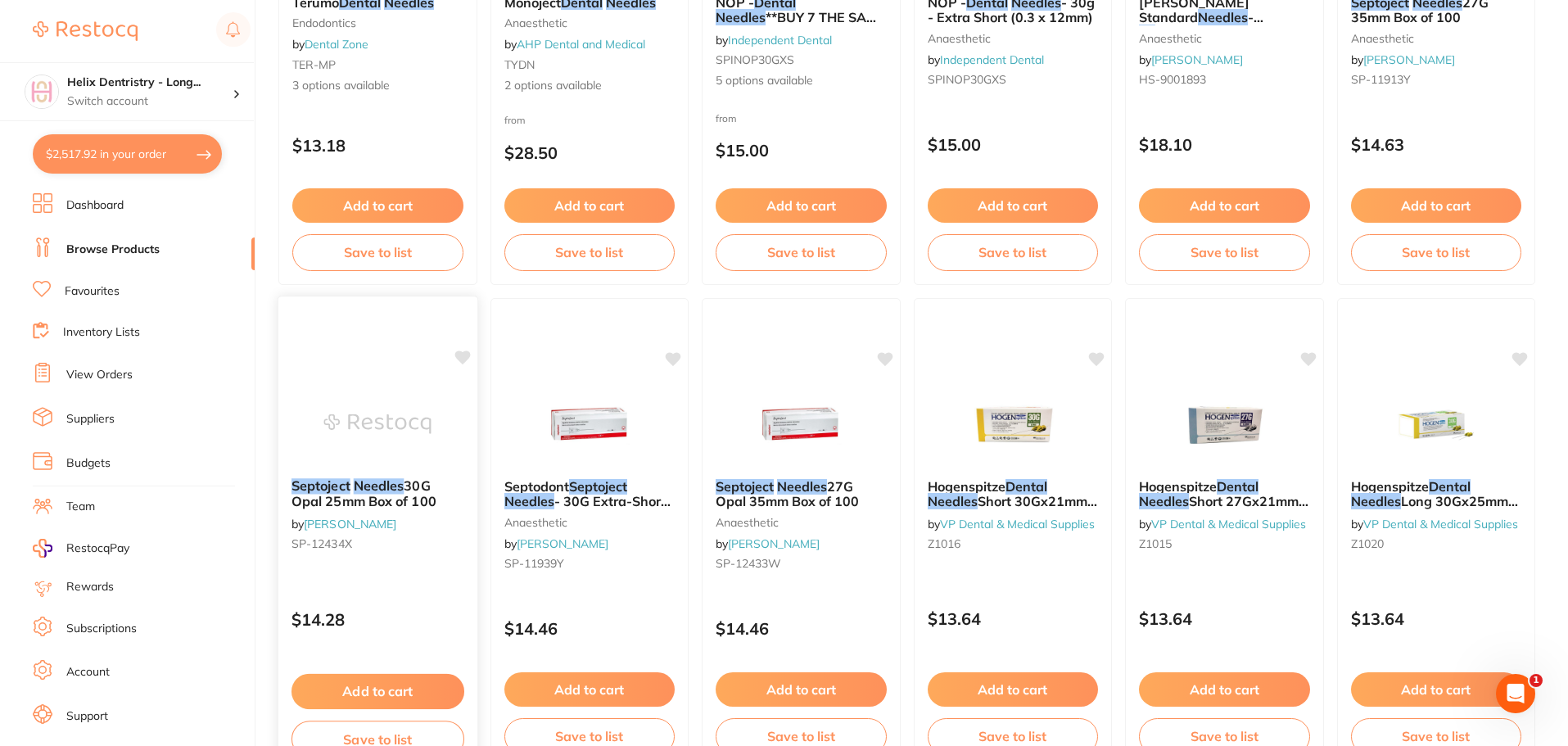
click at [387, 547] on small "SP-12434X" at bounding box center [378, 543] width 173 height 13
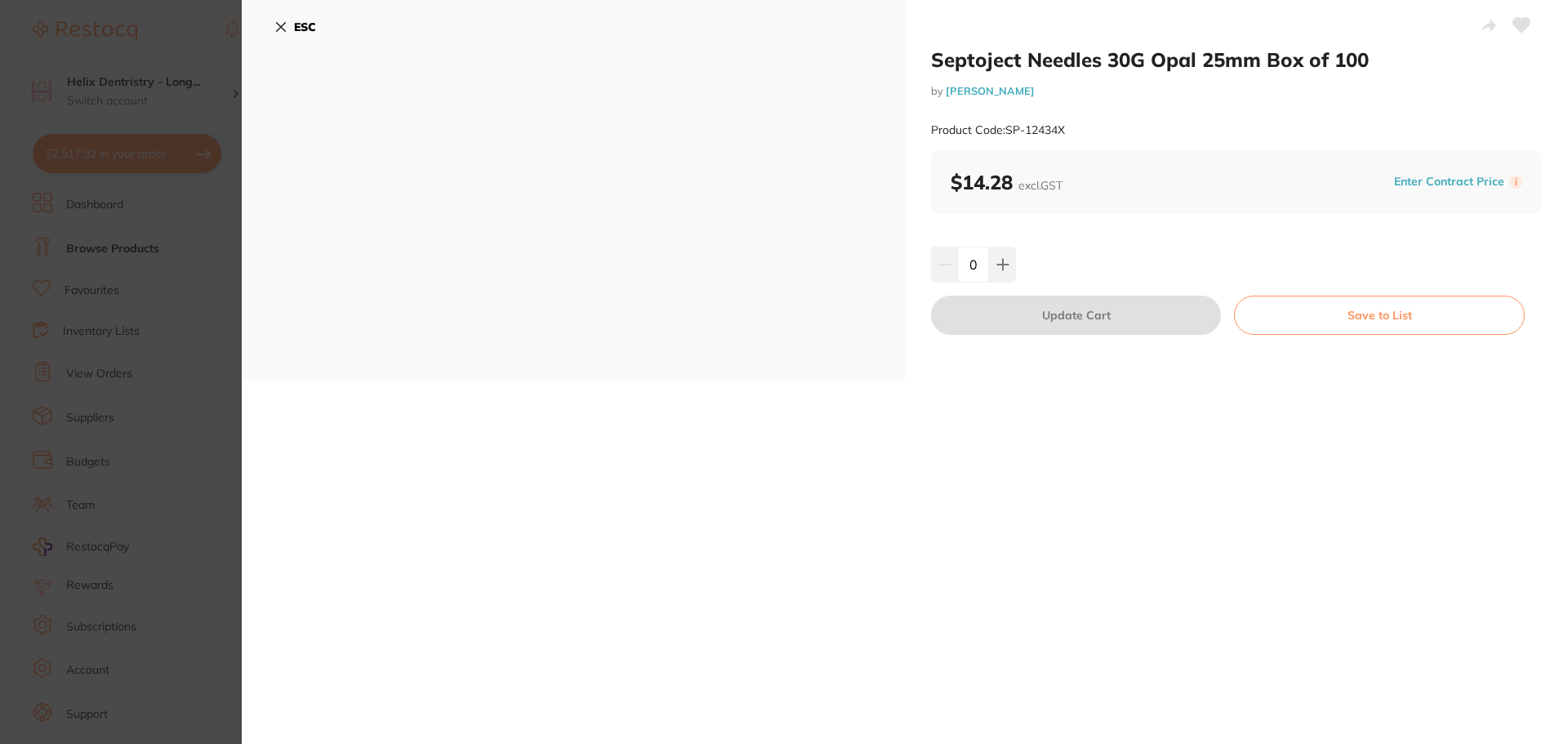
click at [204, 328] on section "Septoject Needles 30G Opal 25mm Box of 100 by [PERSON_NAME] Product Code: SP-12…" at bounding box center [784, 372] width 1568 height 744
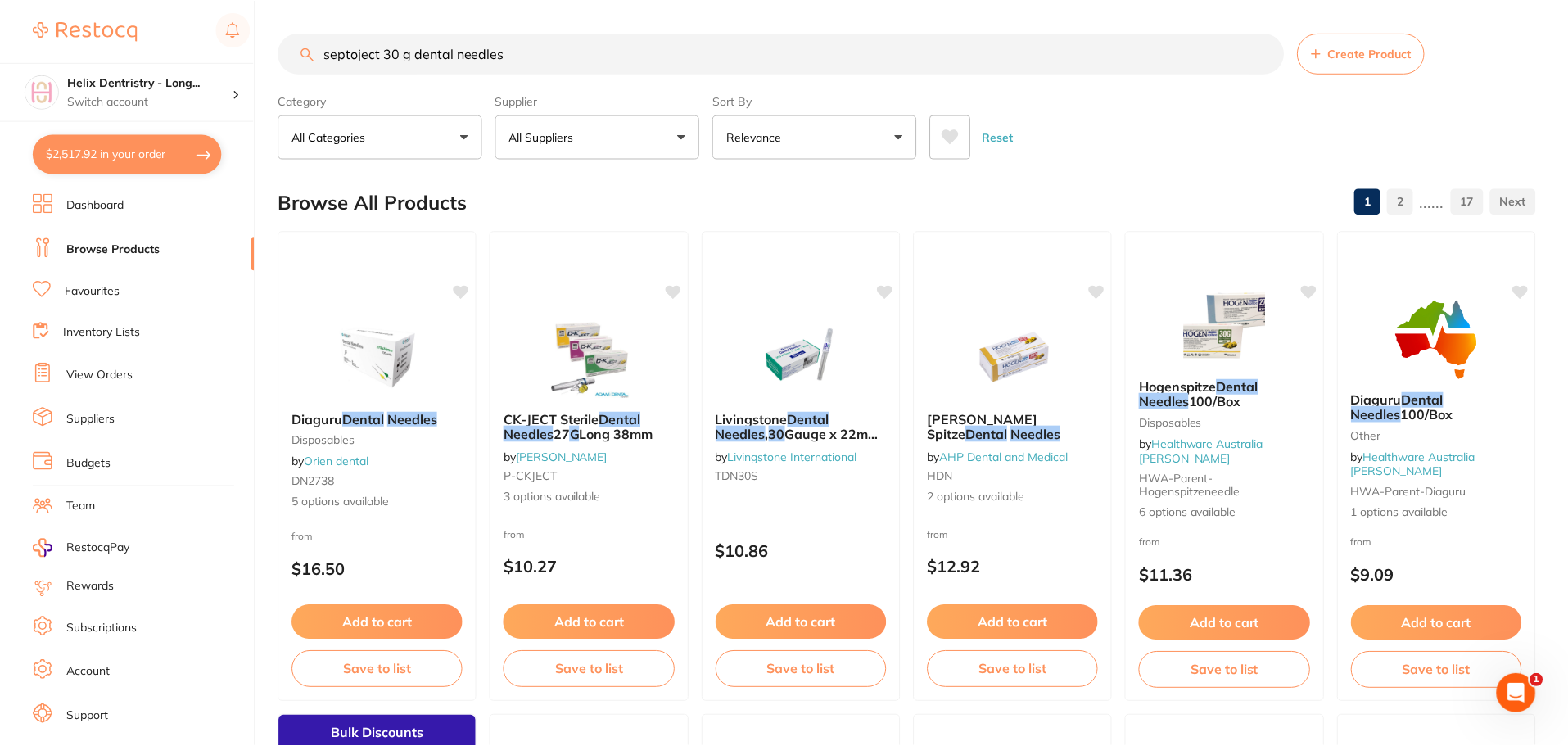
scroll to position [900, 0]
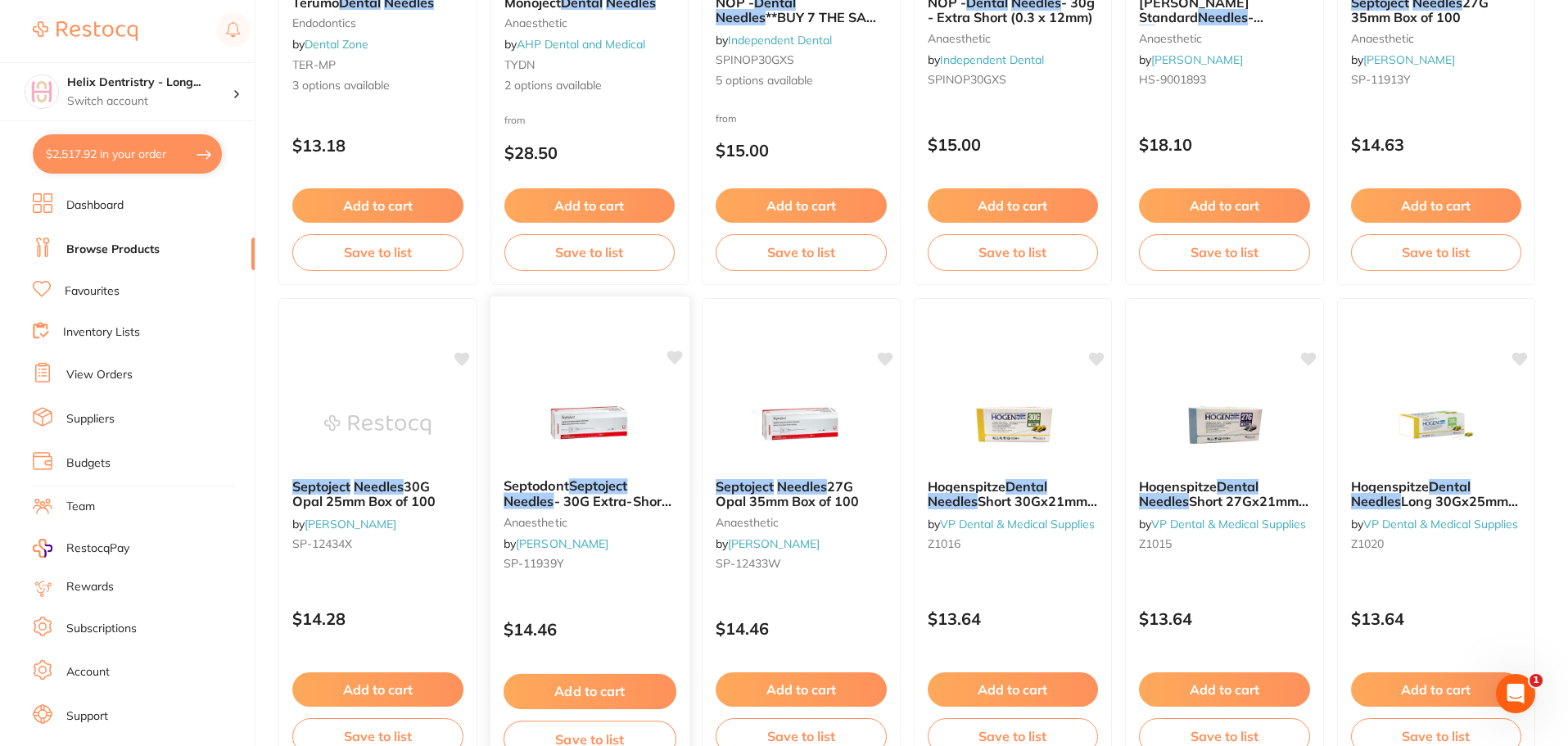
click at [593, 522] on small "anaesthetic" at bounding box center [589, 521] width 173 height 13
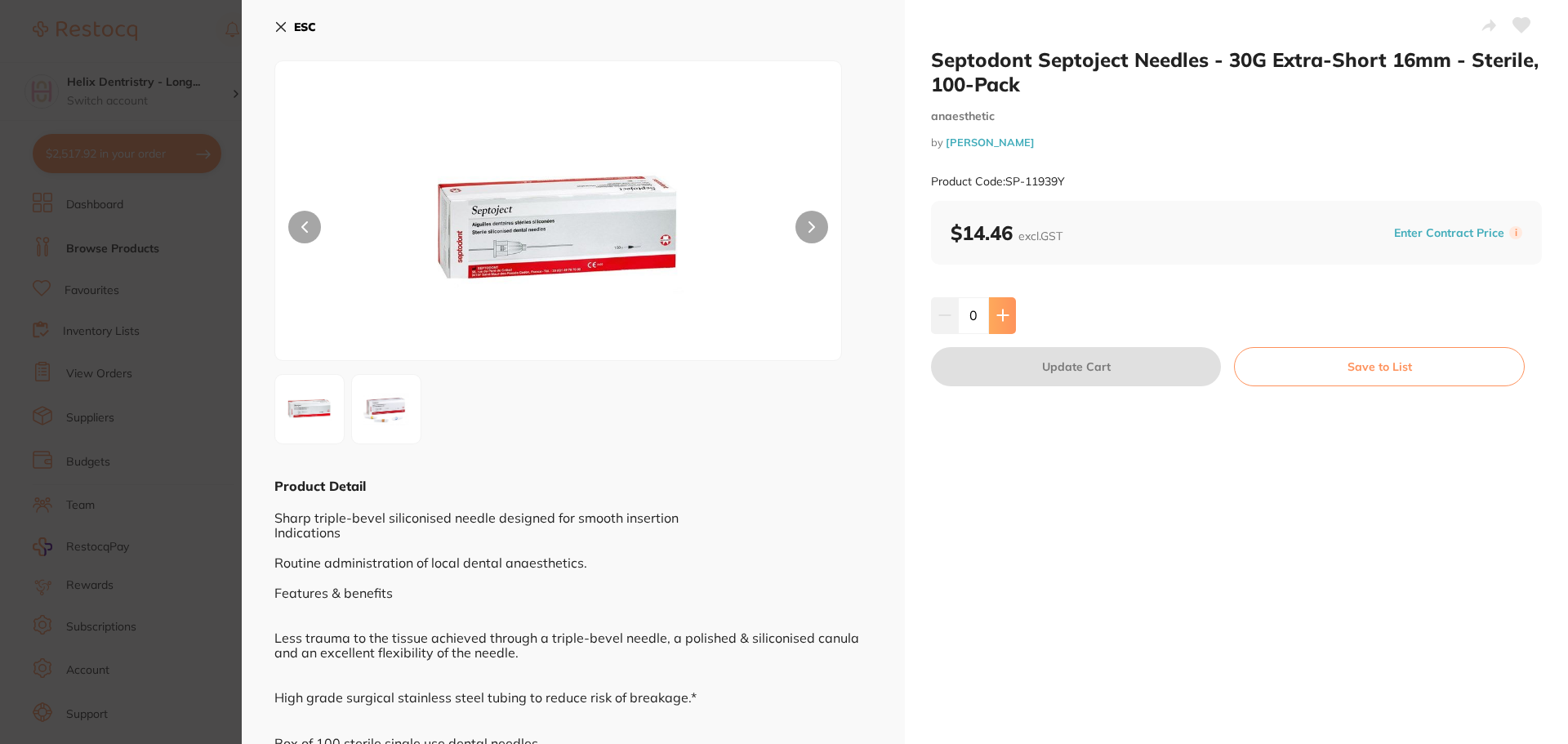
click at [1005, 307] on button at bounding box center [1002, 315] width 26 height 36
type input "1"
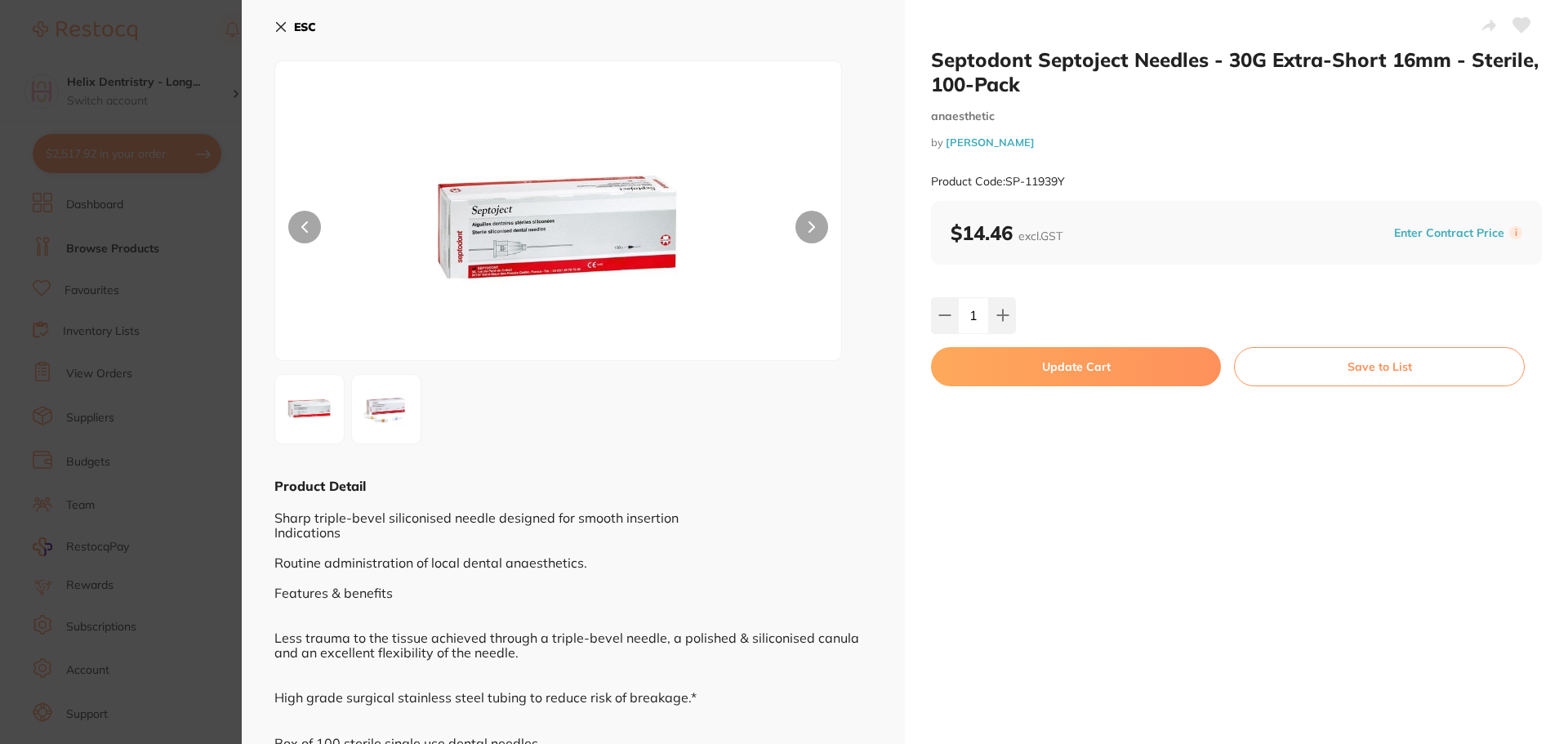
click at [1014, 370] on button "Update Cart" at bounding box center [1077, 367] width 290 height 39
checkbox input "false"
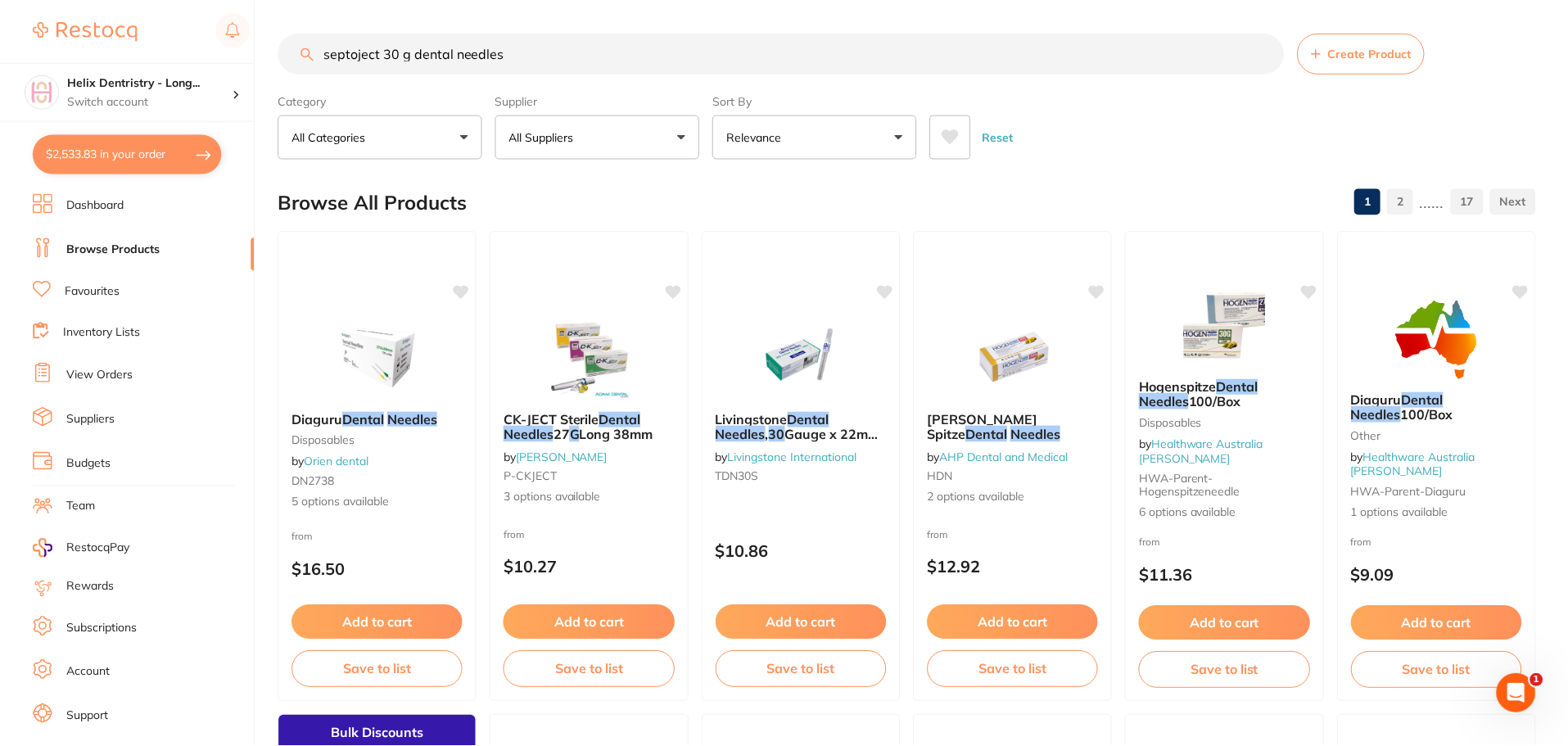
scroll to position [900, 0]
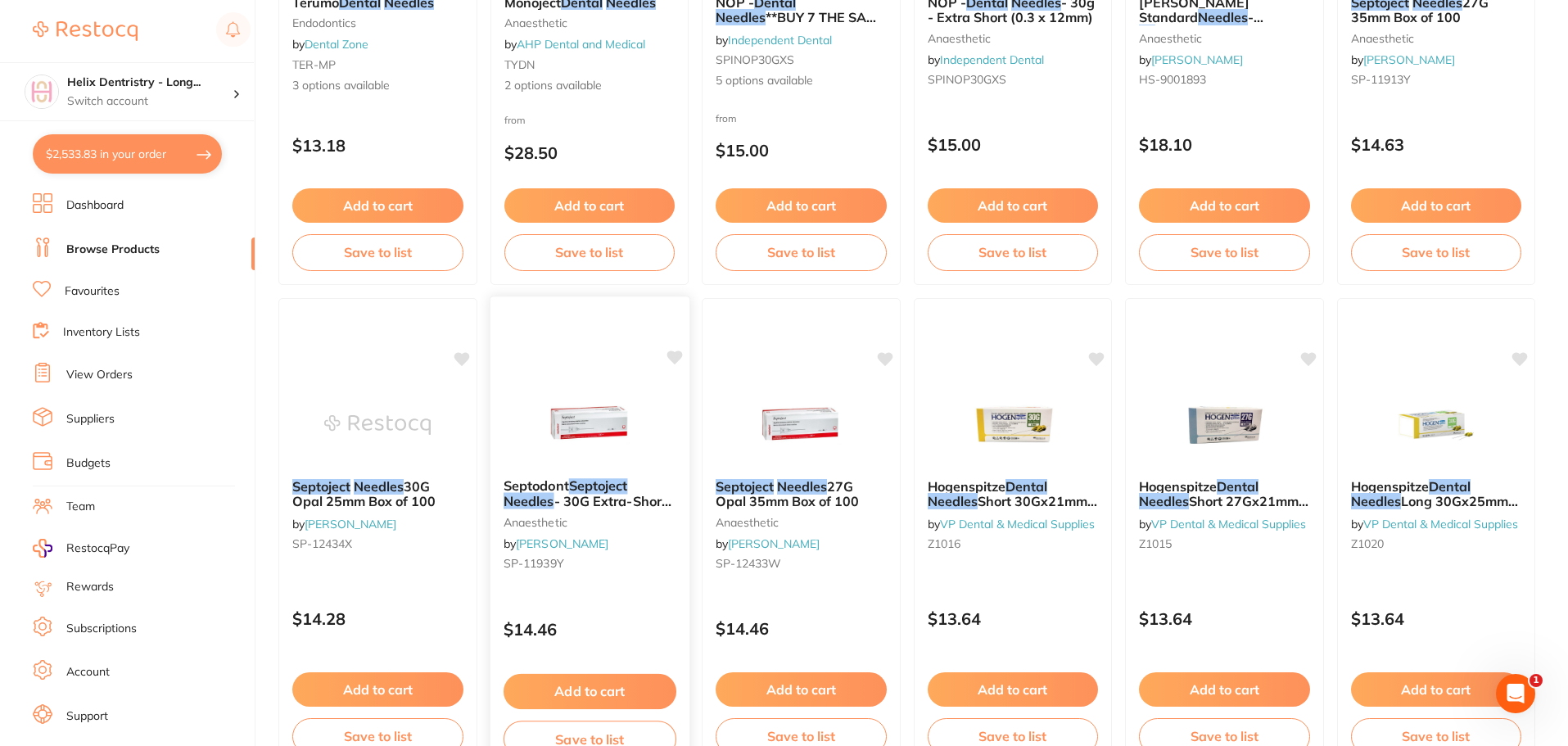
click at [607, 486] on em "Septoject" at bounding box center [598, 486] width 59 height 17
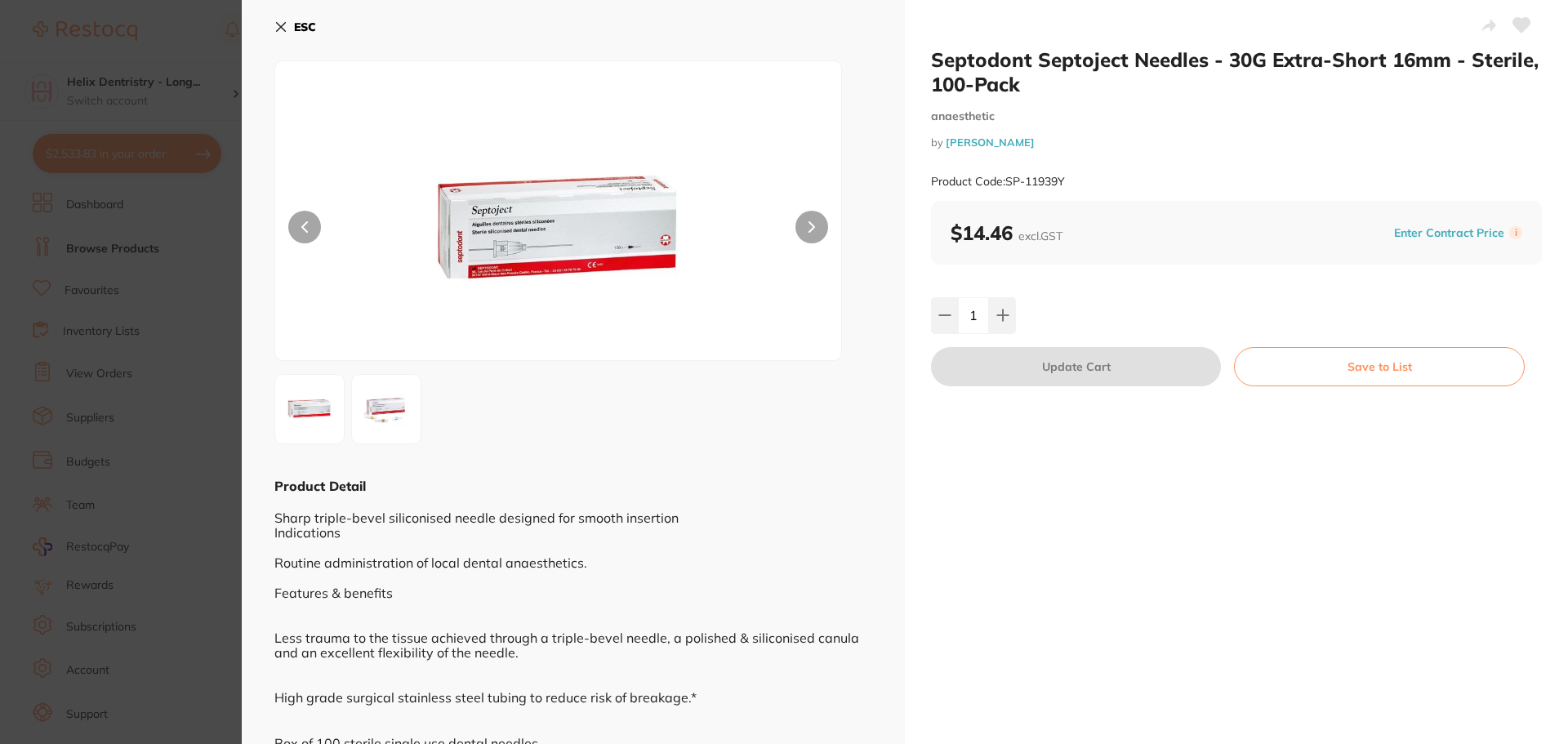
click at [632, 277] on img at bounding box center [559, 230] width 340 height 258
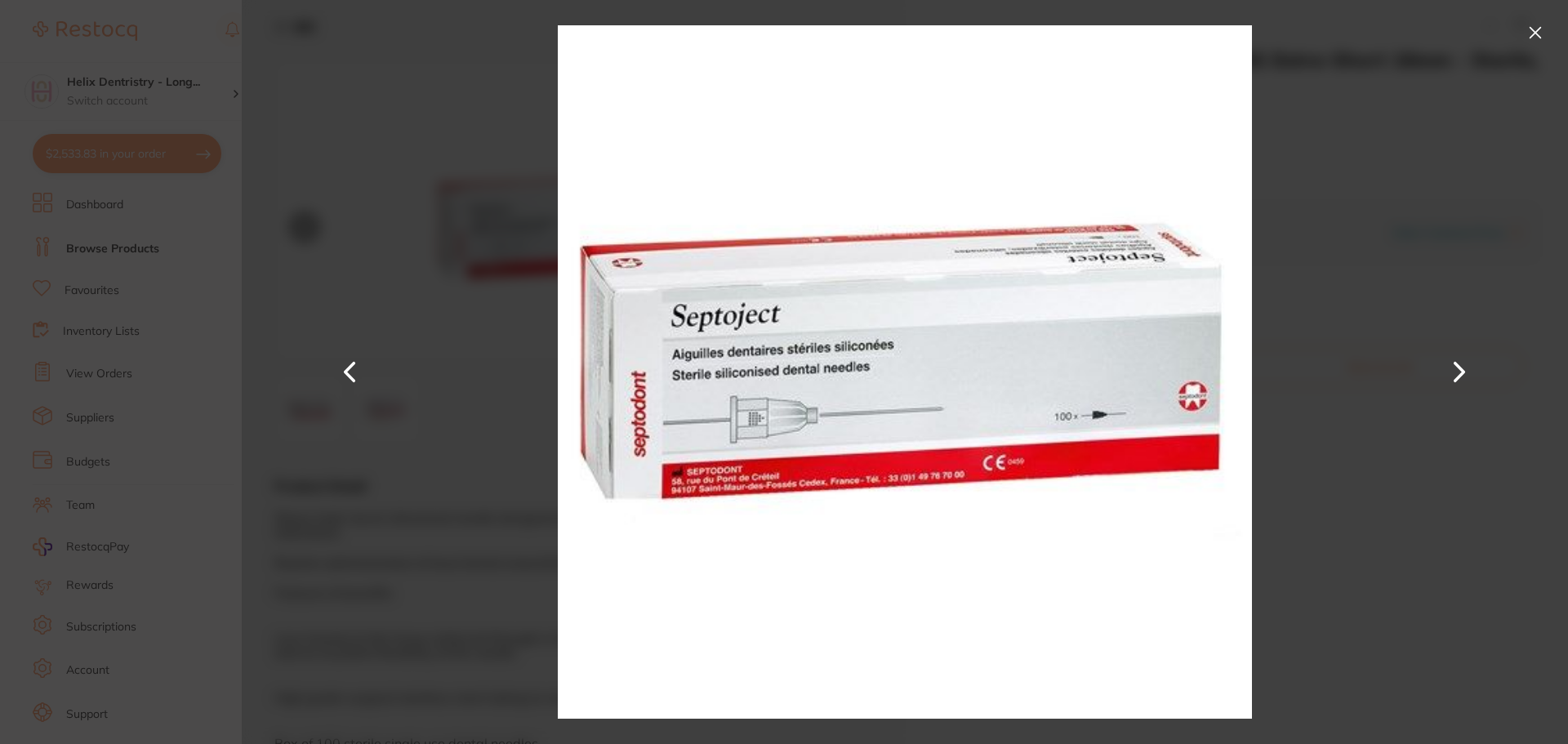
click at [139, 324] on section "Septodont Septoject Needles - 30G Extra-Short 16mm - Sterile, 100-Pack anaesthe…" at bounding box center [784, 372] width 1568 height 744
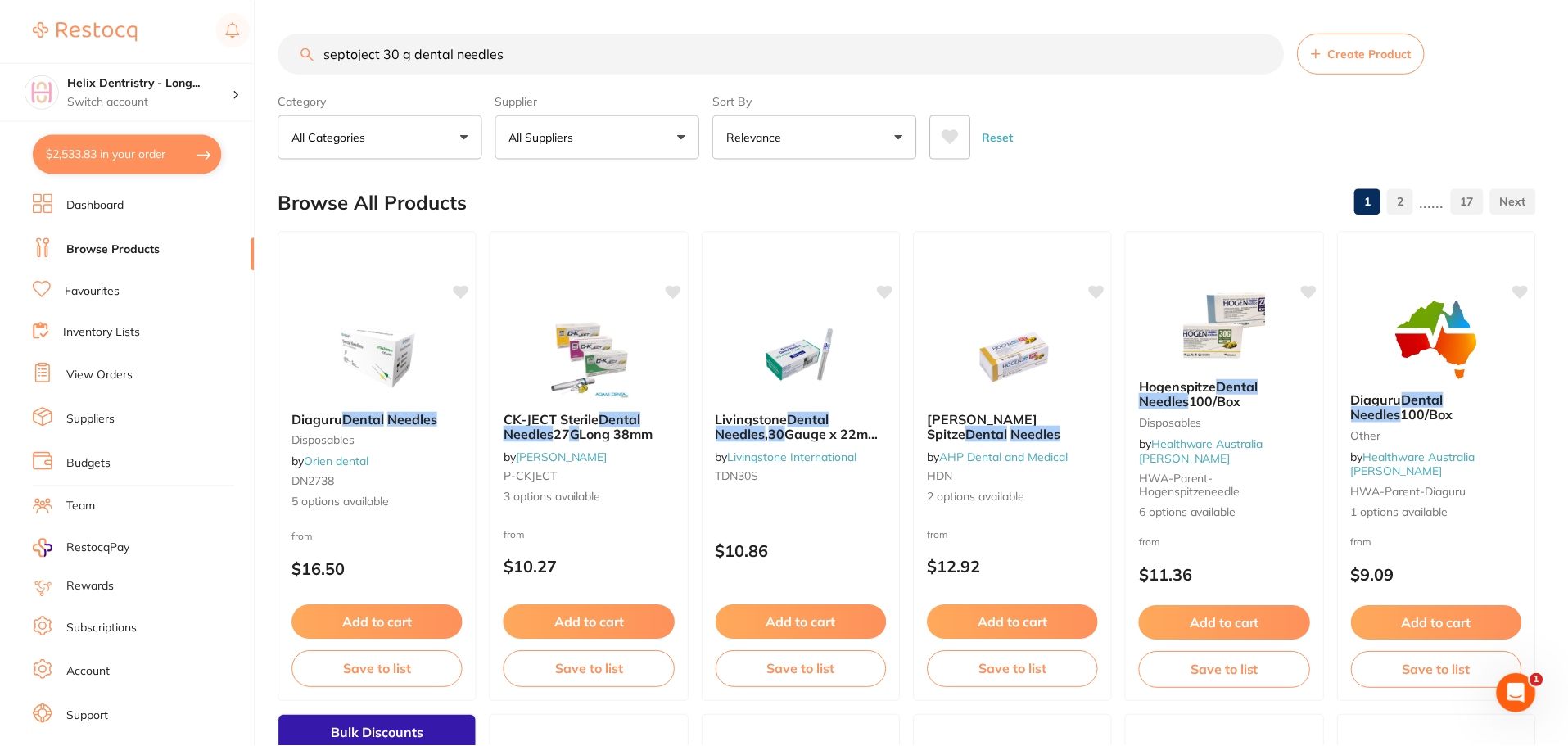
scroll to position [900, 0]
